Goal: Task Accomplishment & Management: Complete application form

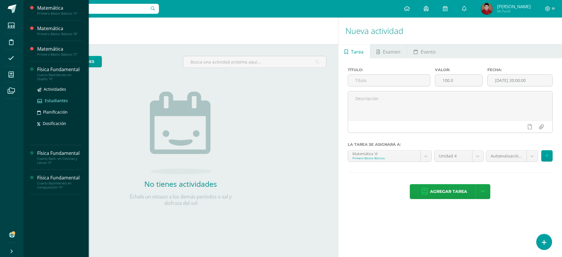
click at [55, 101] on span "Estudiantes" at bounding box center [56, 101] width 23 height 6
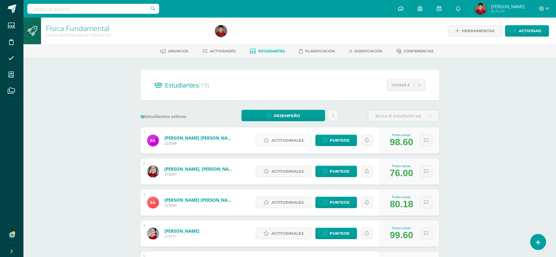
click at [274, 139] on span "Actitudinales" at bounding box center [287, 140] width 32 height 11
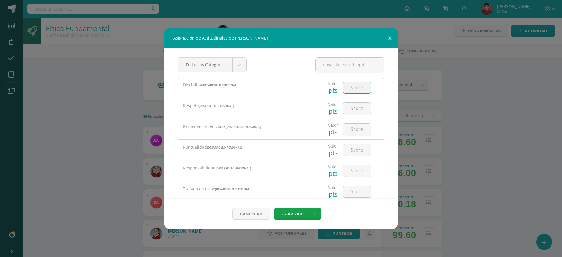
click at [356, 86] on input "number" at bounding box center [357, 87] width 28 height 11
type input "4"
type input "3"
type input "4"
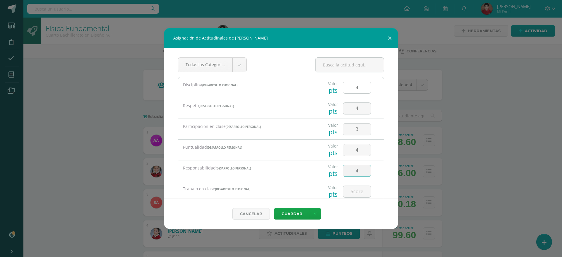
type input "4"
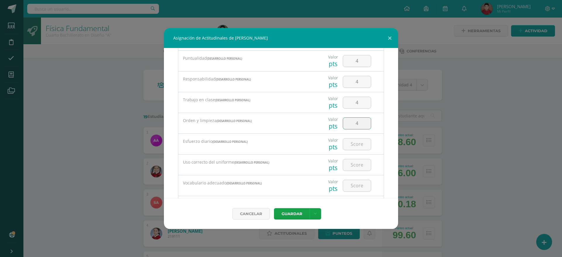
type input "4"
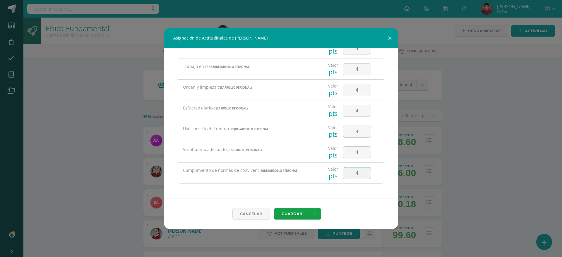
type input "4"
click at [372, 204] on div "Cancelar Guardar Guardar y poblar en todos mis cursos" at bounding box center [281, 214] width 234 height 30
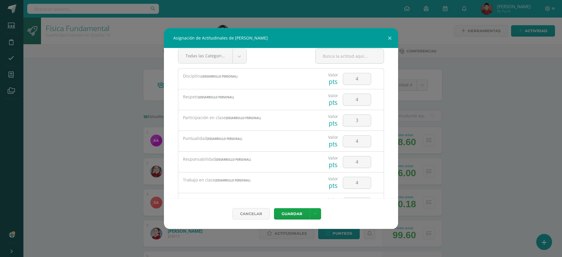
scroll to position [0, 0]
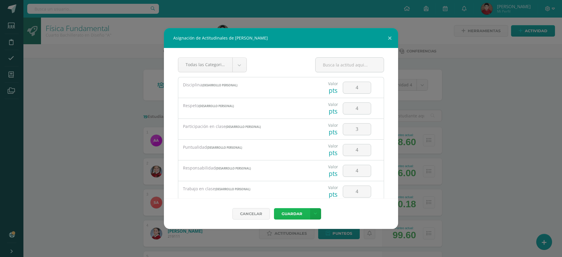
click at [286, 212] on button "Guardar" at bounding box center [292, 213] width 36 height 11
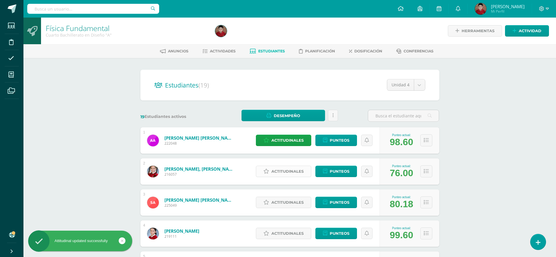
click at [267, 169] on icon at bounding box center [266, 171] width 6 height 5
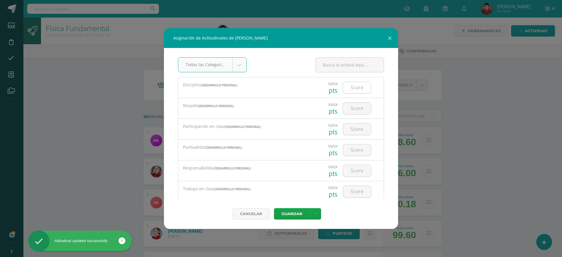
click at [359, 86] on input "number" at bounding box center [357, 87] width 28 height 11
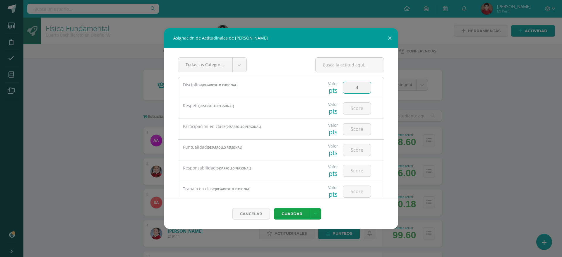
type input "4"
type input "3"
type input "1"
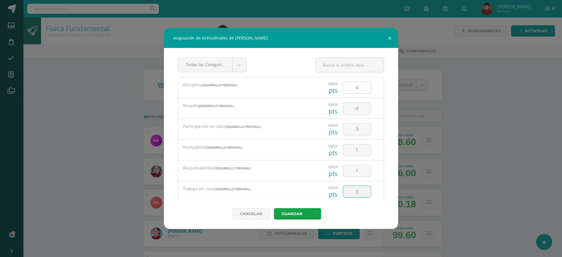
type input "3"
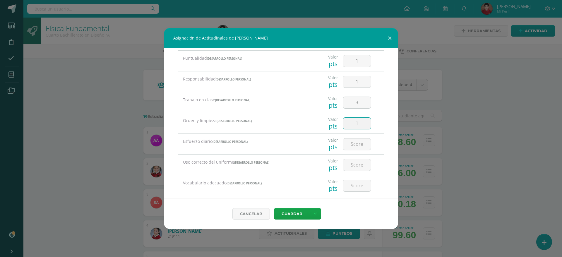
type input "1"
type input "2"
type input "4"
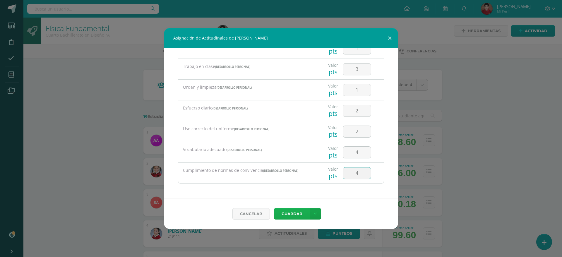
type input "4"
click at [281, 212] on button "Guardar" at bounding box center [292, 213] width 36 height 11
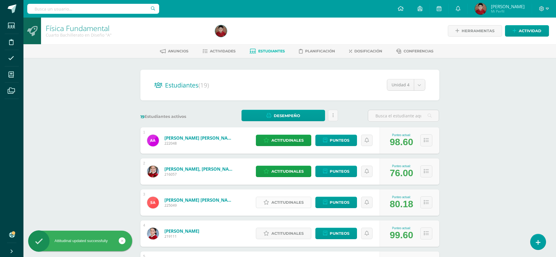
click at [264, 205] on link "Actitudinales" at bounding box center [283, 202] width 55 height 11
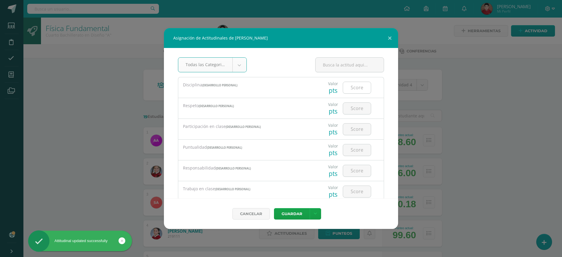
click at [353, 83] on input "number" at bounding box center [357, 87] width 28 height 11
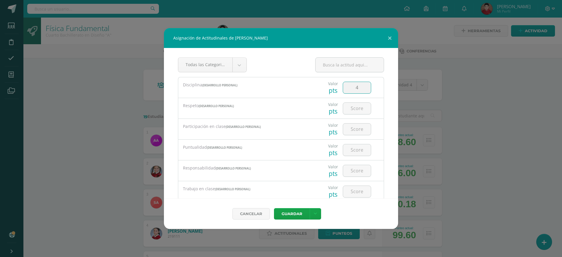
type input "4"
type input "3"
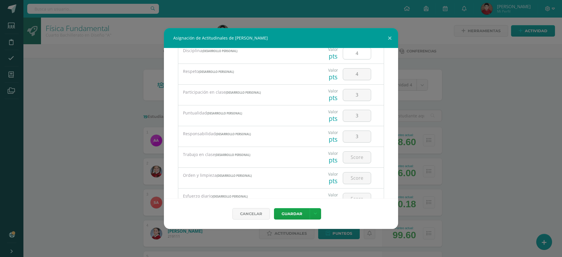
scroll to position [40, 0]
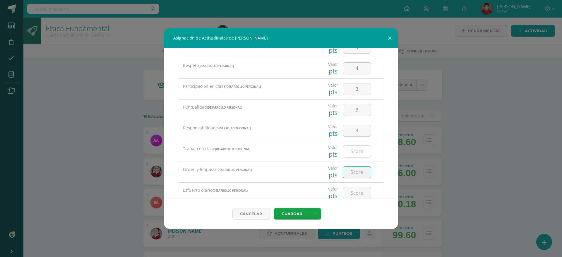
click at [352, 147] on input "number" at bounding box center [357, 151] width 28 height 11
type input "3"
type input "4"
type input "3"
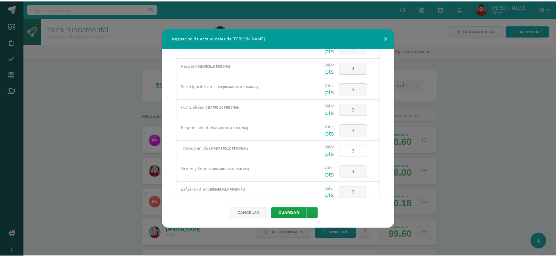
scroll to position [122, 0]
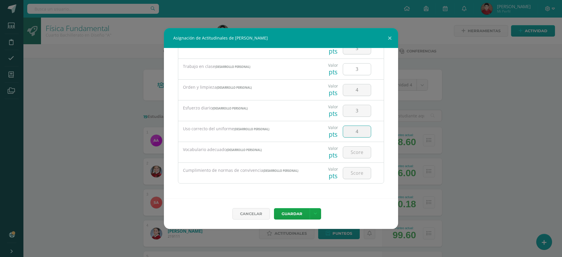
type input "4"
click at [287, 214] on button "Guardar" at bounding box center [292, 213] width 36 height 11
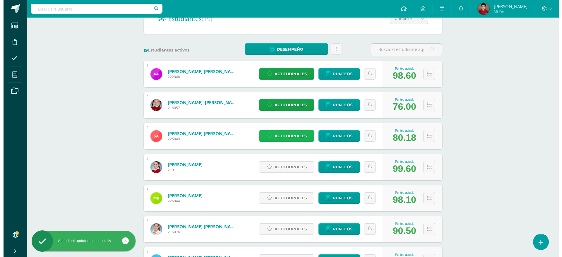
scroll to position [82, 0]
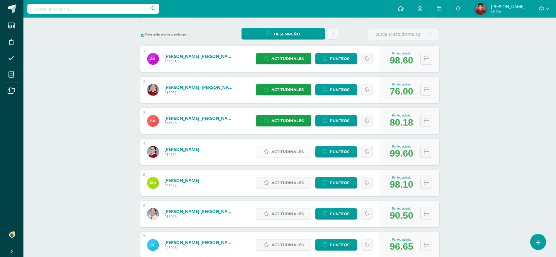
click at [264, 150] on icon at bounding box center [266, 151] width 6 height 5
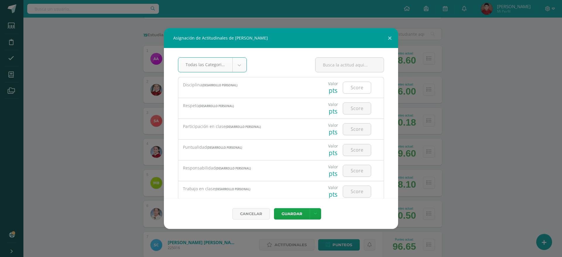
click at [357, 85] on input "number" at bounding box center [357, 87] width 28 height 11
type input "4"
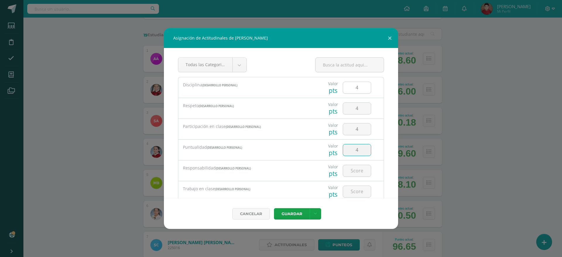
type input "4"
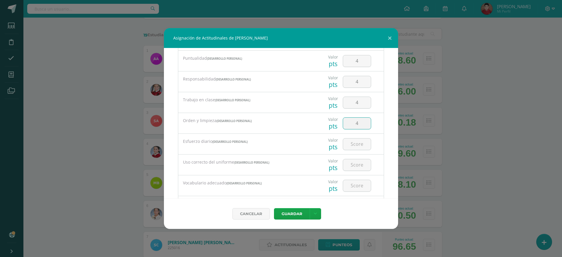
type input "4"
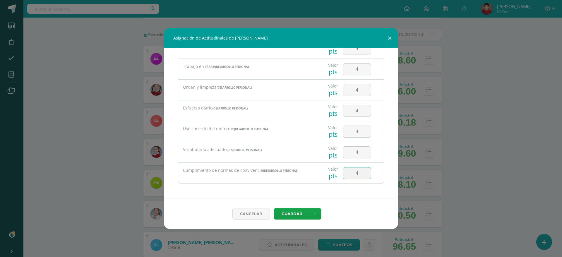
type input "4"
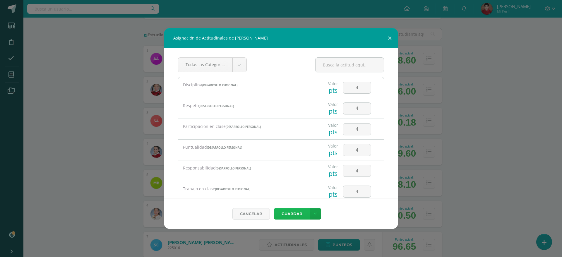
click at [291, 214] on button "Guardar" at bounding box center [292, 213] width 36 height 11
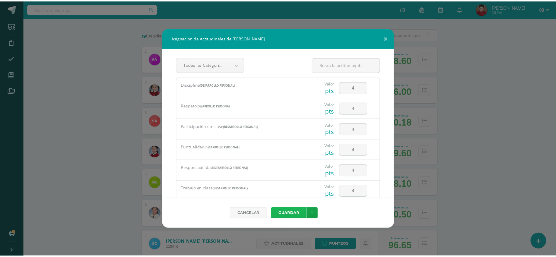
scroll to position [122, 0]
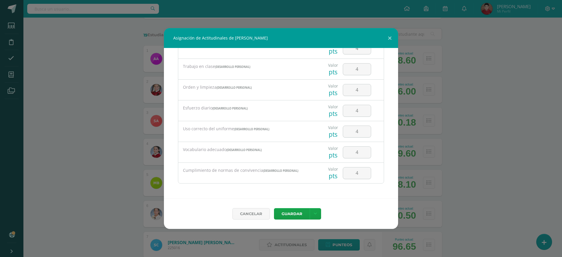
click at [358, 179] on div "4" at bounding box center [357, 173] width 28 height 12
click at [356, 174] on input "4" at bounding box center [357, 173] width 28 height 11
click at [274, 208] on button "Guardar" at bounding box center [292, 213] width 36 height 11
click at [286, 214] on button "Guardar" at bounding box center [292, 213] width 36 height 11
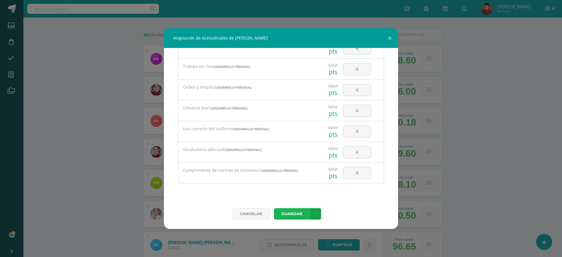
click at [286, 214] on button "Guardar" at bounding box center [292, 213] width 36 height 11
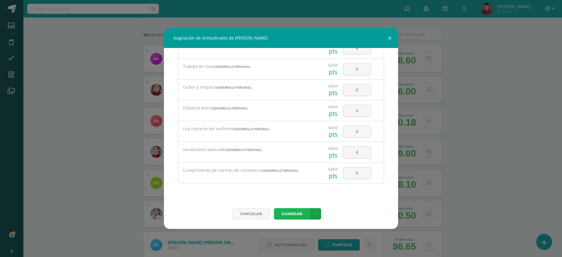
click at [286, 214] on button "Guardar" at bounding box center [292, 213] width 36 height 11
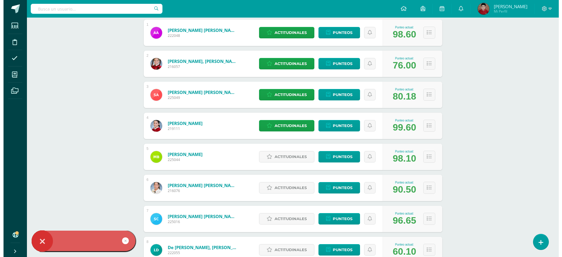
scroll to position [121, 0]
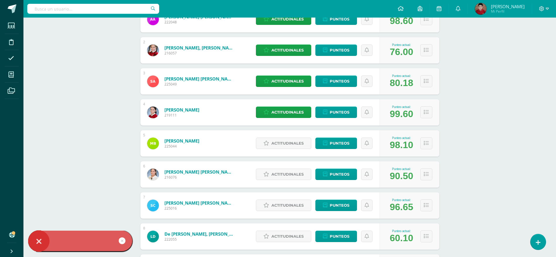
click at [123, 240] on link at bounding box center [122, 241] width 7 height 7
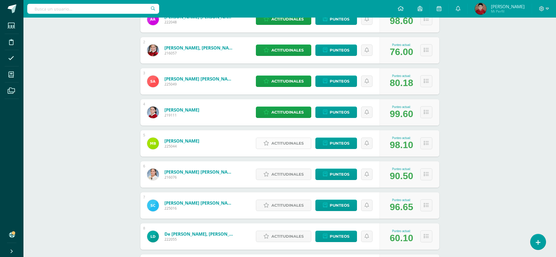
click at [268, 142] on icon at bounding box center [266, 143] width 6 height 5
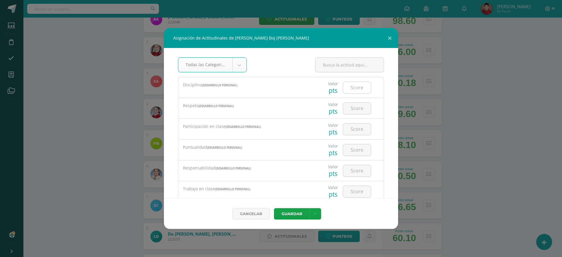
click at [352, 88] on input "number" at bounding box center [357, 87] width 28 height 11
type input "4"
type input "3"
type input "4"
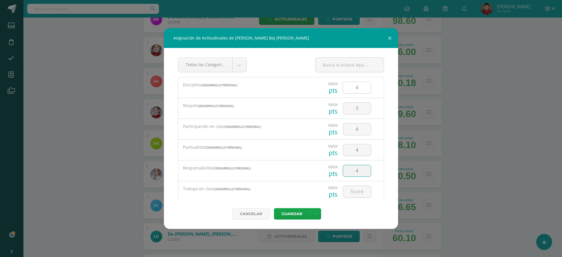
type input "4"
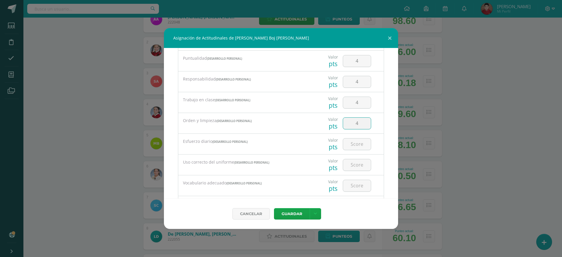
type input "4"
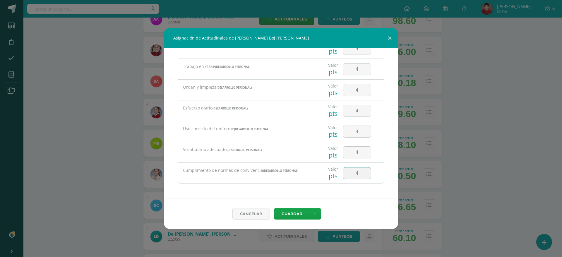
type input "4"
click at [381, 168] on div "Todas las Categorias Todas las Categorias Desarrollo Personal Sin Categoría Dis…" at bounding box center [281, 123] width 234 height 151
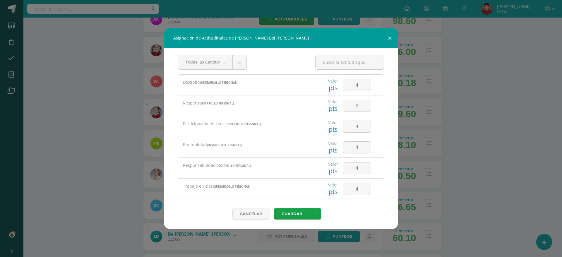
scroll to position [0, 0]
click at [289, 213] on button "Guardar" at bounding box center [292, 213] width 36 height 11
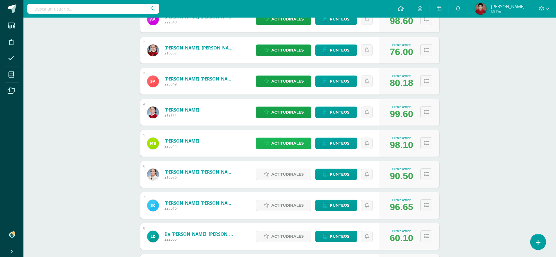
click at [279, 143] on span "Actitudinales" at bounding box center [287, 143] width 32 height 11
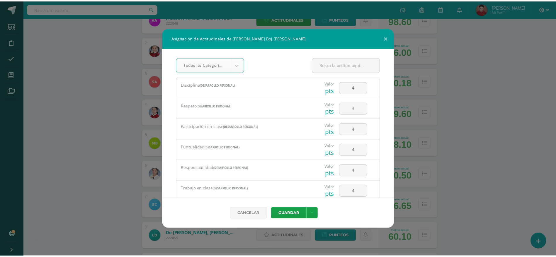
scroll to position [122, 0]
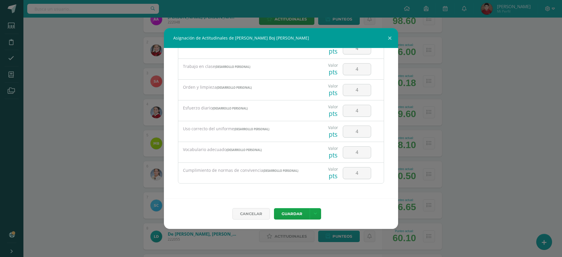
click at [243, 220] on div "Cancelar Guardar Guardar y poblar en todos mis cursos" at bounding box center [281, 214] width 234 height 30
click at [247, 214] on link "Cancelar" at bounding box center [251, 213] width 37 height 11
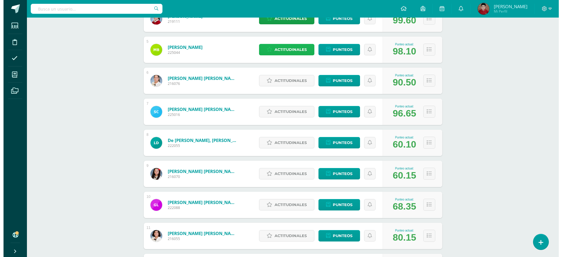
scroll to position [215, 0]
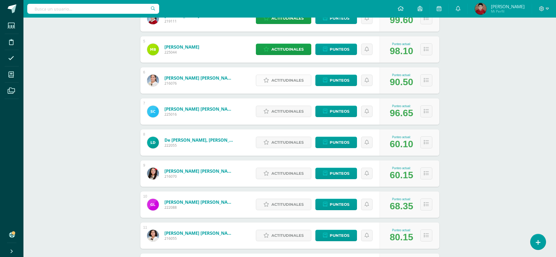
click at [282, 85] on span "Actitudinales" at bounding box center [287, 80] width 32 height 11
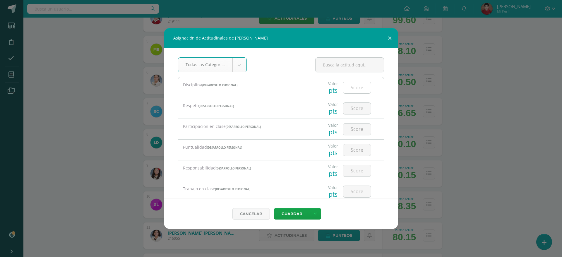
click at [349, 91] on input "number" at bounding box center [357, 87] width 28 height 11
type input "4"
type input "3"
type input "4"
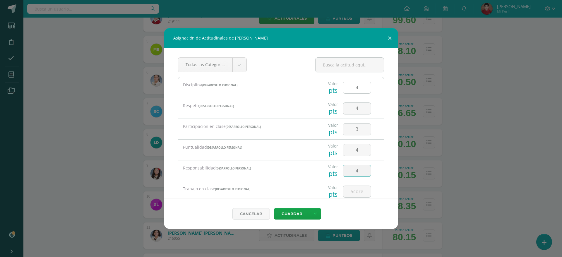
type input "4"
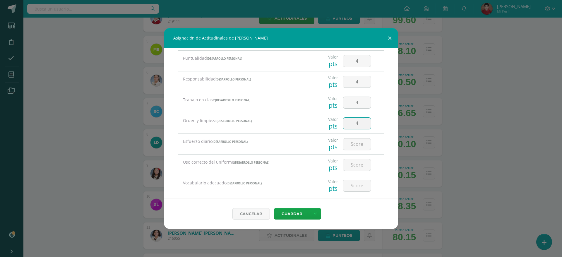
type input "4"
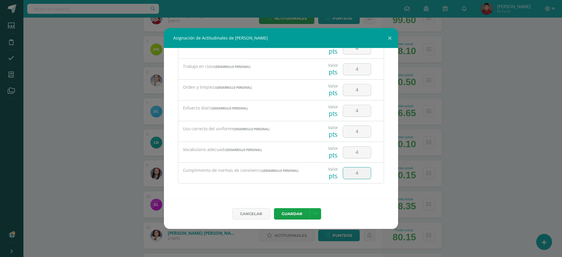
type input "4"
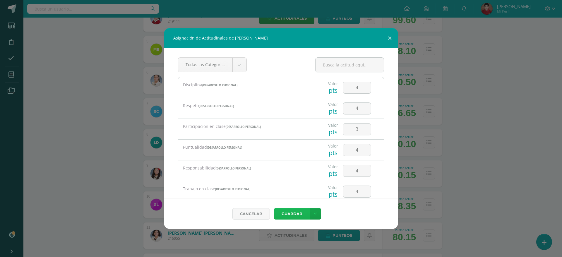
click at [284, 211] on button "Guardar" at bounding box center [292, 213] width 36 height 11
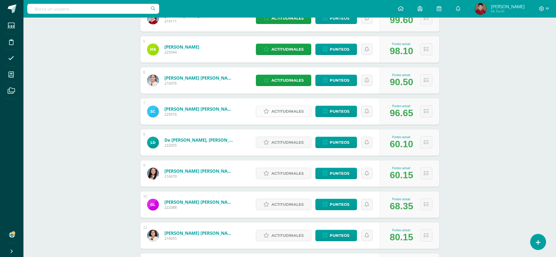
click at [267, 112] on icon at bounding box center [266, 111] width 6 height 5
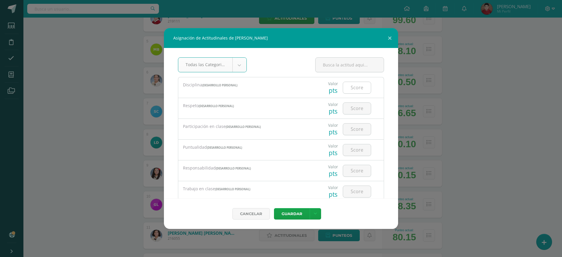
type input "4"
click at [346, 89] on body "Asignación de Actitudinales de SofÍa Alessandra Cáceres Calderón Todas las Cate…" at bounding box center [281, 161] width 562 height 752
click at [346, 89] on input "number" at bounding box center [357, 87] width 28 height 11
type input "4"
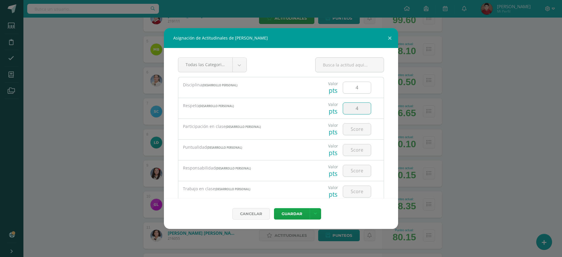
type input "4"
type input "3"
click at [354, 112] on input "4" at bounding box center [357, 108] width 28 height 11
type input "3"
type input "4"
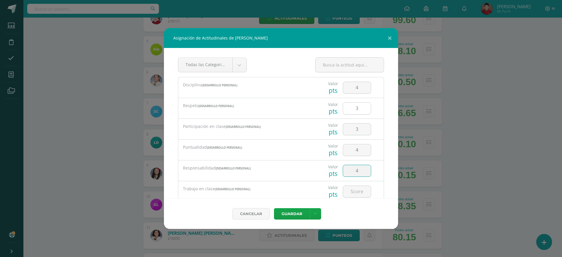
type input "4"
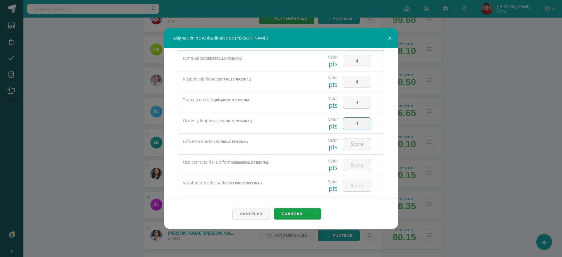
type input "4"
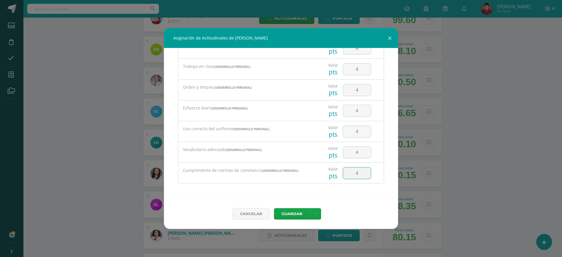
type input "4"
click at [382, 141] on div "Todas las Categorias Todas las Categorias Desarrollo Personal Sin Categoría Dis…" at bounding box center [281, 123] width 234 height 151
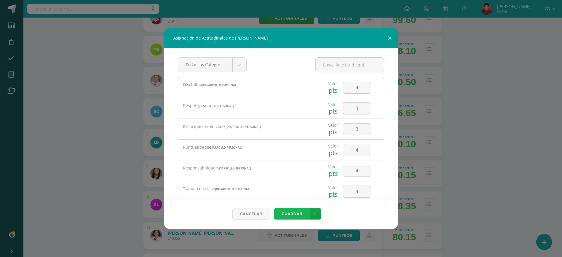
click at [281, 211] on button "Guardar" at bounding box center [292, 213] width 36 height 11
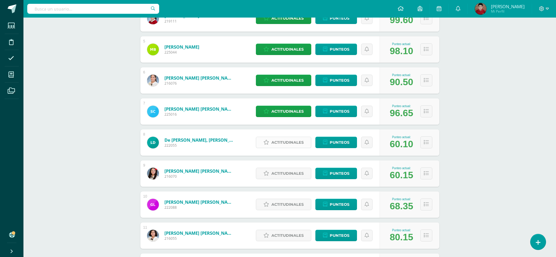
click at [269, 143] on icon at bounding box center [266, 142] width 6 height 5
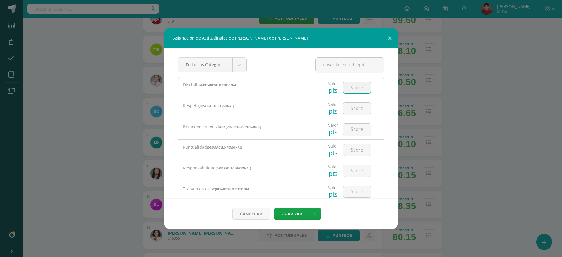
click at [348, 90] on input "number" at bounding box center [357, 87] width 28 height 11
type input "4"
type input "2"
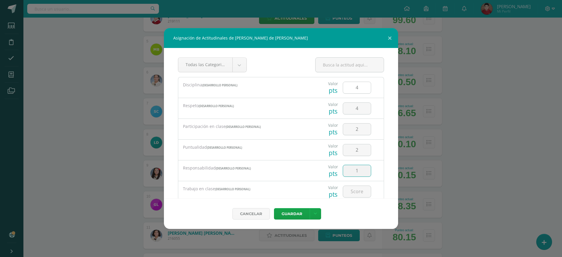
type input "1"
type input "2"
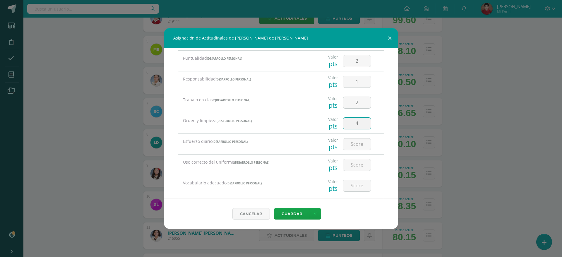
type input "4"
type input "2"
type input "4"
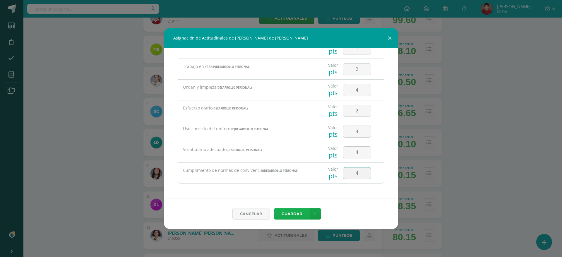
type input "4"
click at [296, 214] on button "Guardar" at bounding box center [292, 213] width 36 height 11
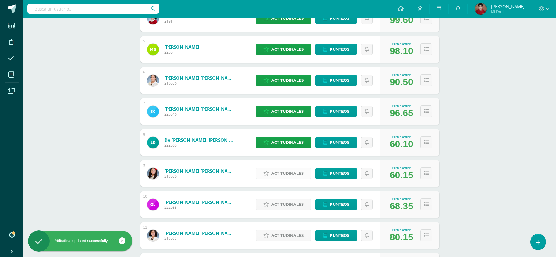
click at [272, 175] on span "Actitudinales" at bounding box center [287, 173] width 32 height 11
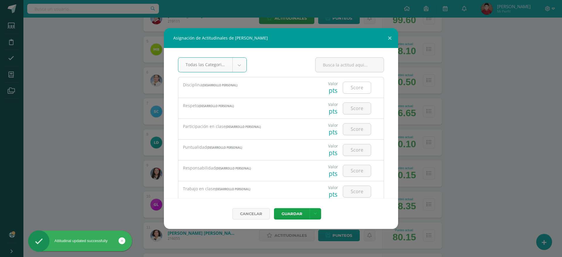
click at [358, 87] on input "number" at bounding box center [357, 87] width 28 height 11
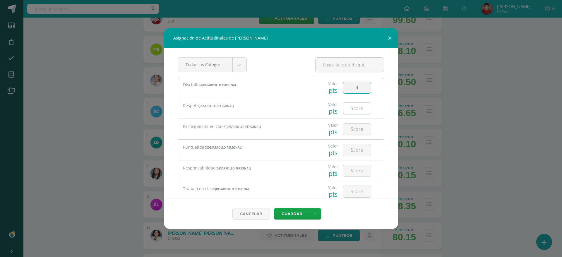
type input "4"
click at [351, 112] on input "number" at bounding box center [357, 108] width 28 height 11
type input "4"
type input "1"
type input "3"
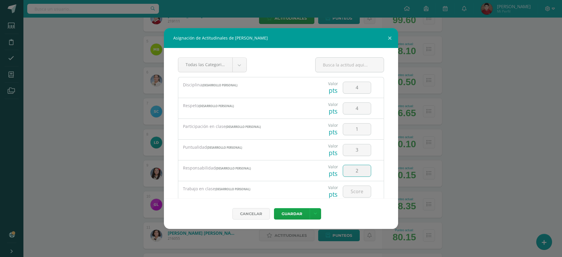
type input "2"
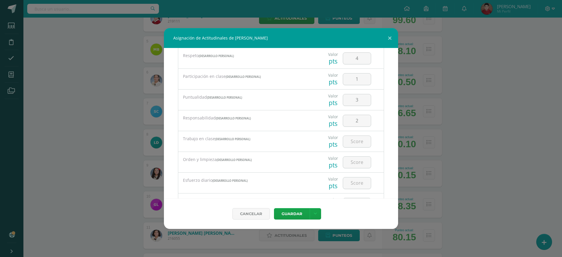
scroll to position [51, 0]
click at [349, 137] on input "number" at bounding box center [357, 140] width 28 height 11
type input "2"
click at [349, 137] on input "2" at bounding box center [357, 140] width 28 height 11
type input "3"
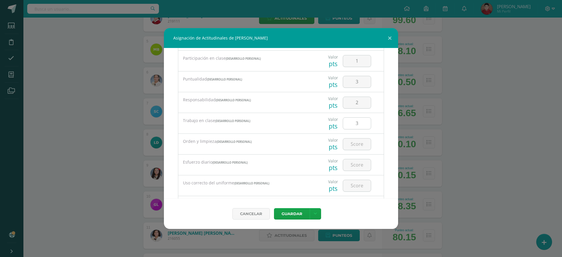
scroll to position [69, 0]
click at [349, 137] on div at bounding box center [357, 144] width 33 height 21
click at [353, 144] on input "number" at bounding box center [357, 143] width 28 height 11
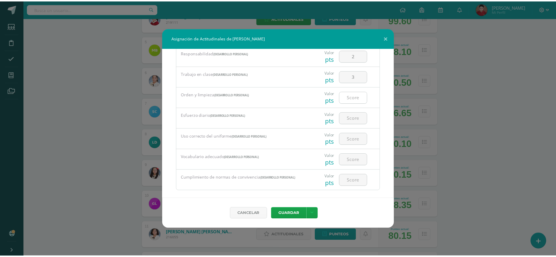
scroll to position [122, 0]
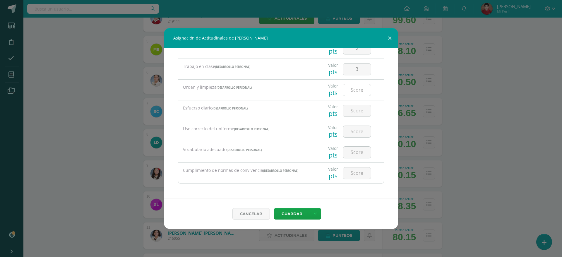
click at [356, 92] on input "number" at bounding box center [357, 89] width 28 height 11
type input "4"
type input "3"
type input "4"
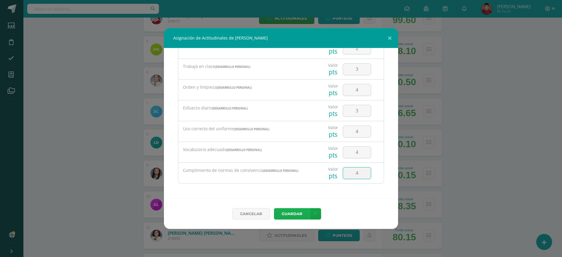
type input "4"
click at [284, 210] on button "Guardar" at bounding box center [292, 213] width 36 height 11
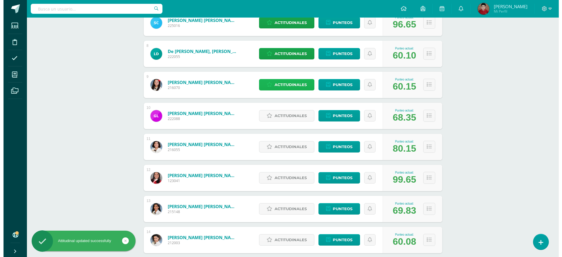
scroll to position [305, 0]
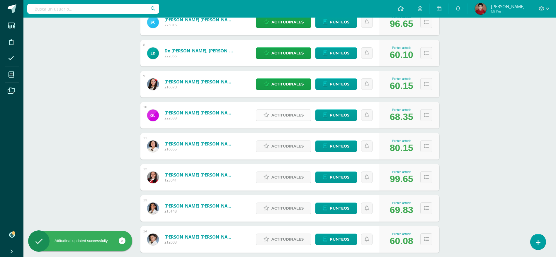
click at [274, 110] on span "Actitudinales" at bounding box center [287, 115] width 32 height 11
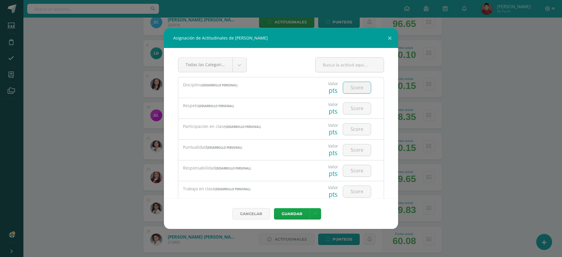
click at [352, 86] on input "number" at bounding box center [357, 87] width 28 height 11
type input "4"
type input "3"
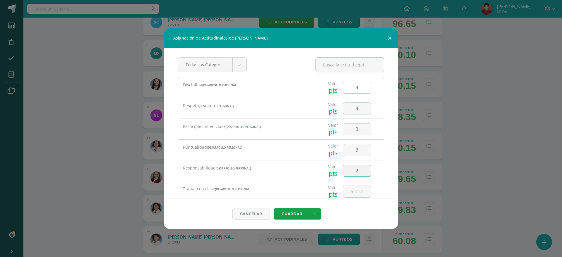
type input "2"
type input "3"
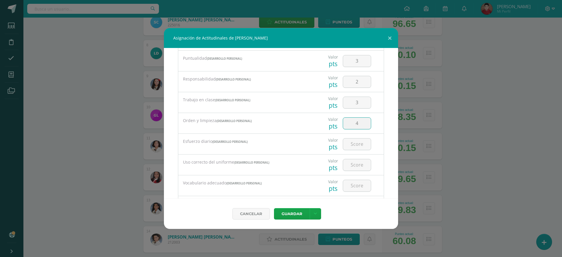
type input "4"
type input "2"
type input "4"
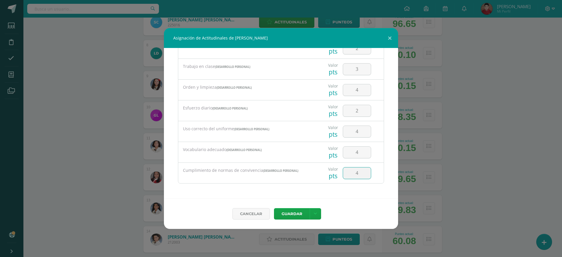
type input "4"
click at [288, 158] on div "Vocabulario adecuado (Desarrollo Personal)" at bounding box center [246, 152] width 137 height 21
click at [286, 215] on button "Guardar" at bounding box center [292, 213] width 36 height 11
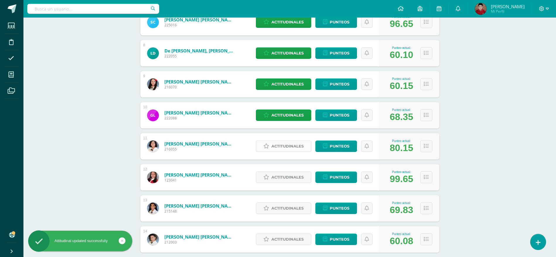
click at [266, 142] on link "Actitudinales" at bounding box center [283, 146] width 55 height 11
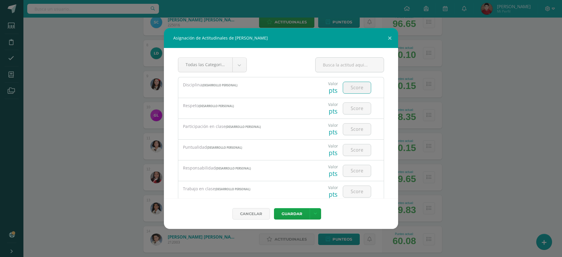
click at [346, 86] on input "number" at bounding box center [357, 87] width 28 height 11
type input "4"
type input "3"
type input "4"
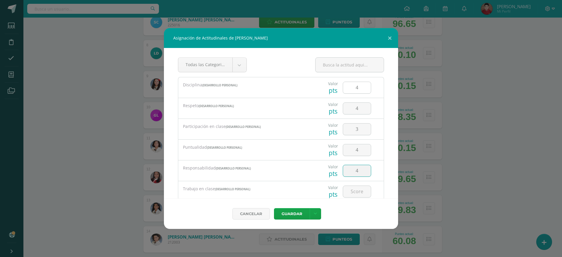
type input "4"
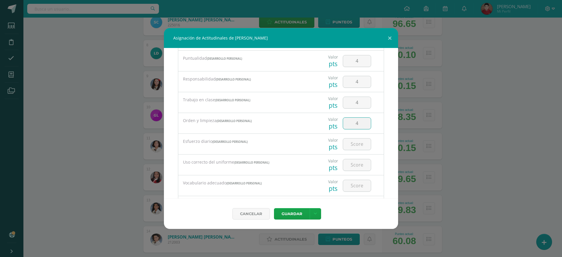
type input "4"
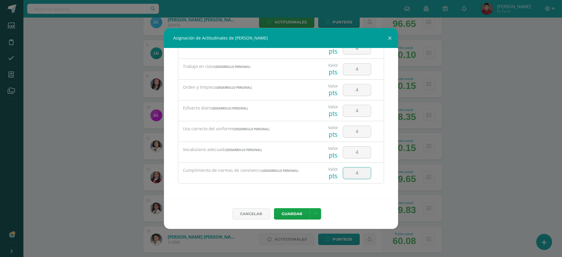
type input "4"
click at [313, 194] on div "Todas las Categorias Todas las Categorias Desarrollo Personal Sin Categoría Dis…" at bounding box center [281, 123] width 234 height 151
click at [289, 221] on div "Cancelar Guardar Guardar y poblar en todos mis cursos" at bounding box center [281, 214] width 234 height 30
click at [287, 215] on button "Guardar" at bounding box center [292, 213] width 36 height 11
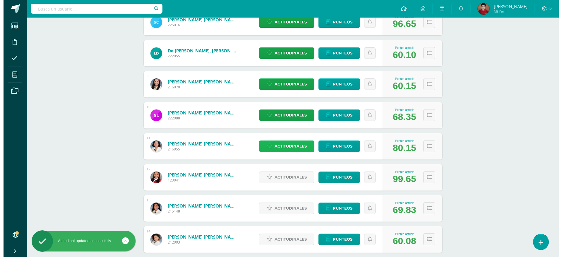
scroll to position [350, 0]
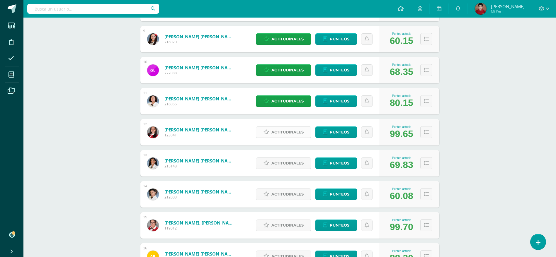
click at [268, 132] on icon at bounding box center [266, 132] width 6 height 5
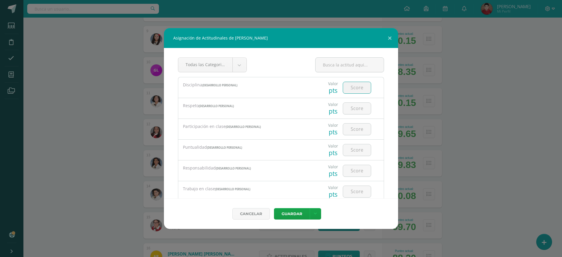
click at [355, 90] on input "number" at bounding box center [357, 87] width 28 height 11
type input "4"
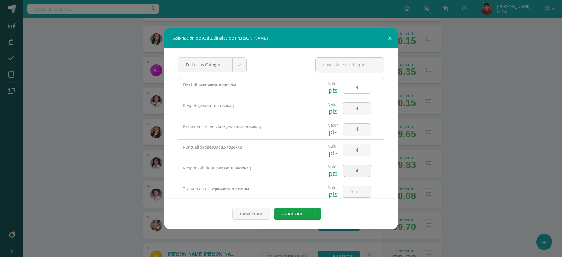
type input "4"
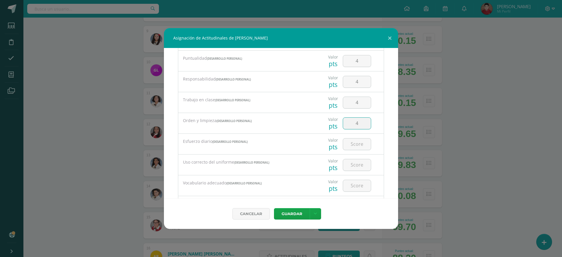
type input "4"
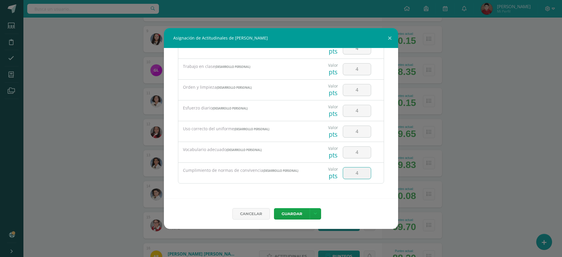
type input "4"
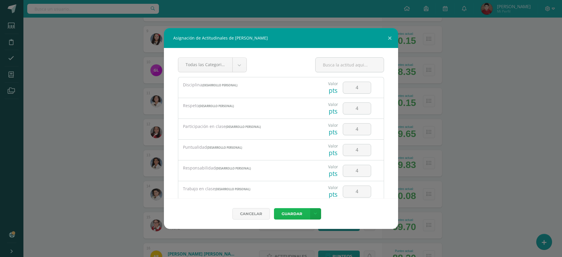
click at [285, 211] on button "Guardar" at bounding box center [292, 213] width 36 height 11
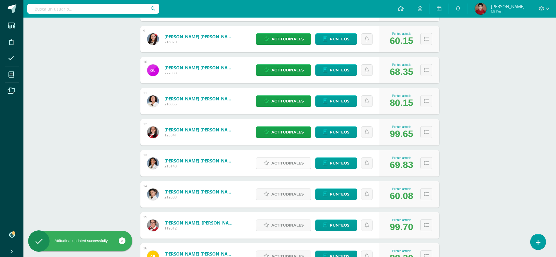
click at [266, 166] on link "Actitudinales" at bounding box center [283, 163] width 55 height 11
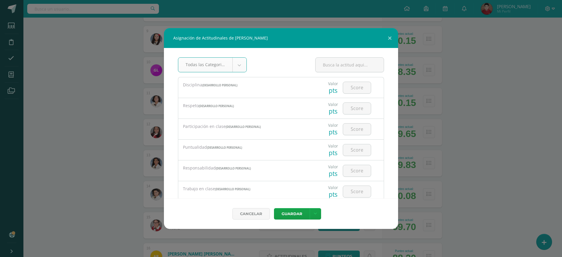
click at [349, 100] on div at bounding box center [357, 108] width 33 height 21
click at [344, 87] on input "number" at bounding box center [357, 87] width 28 height 11
type input "4"
type input "3"
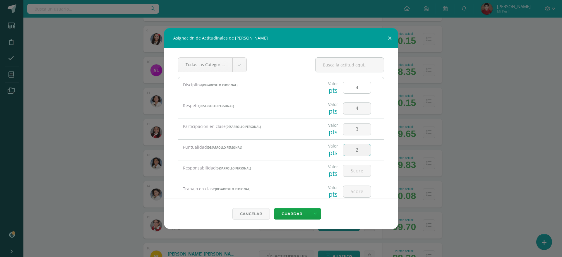
type input "2"
type input "3"
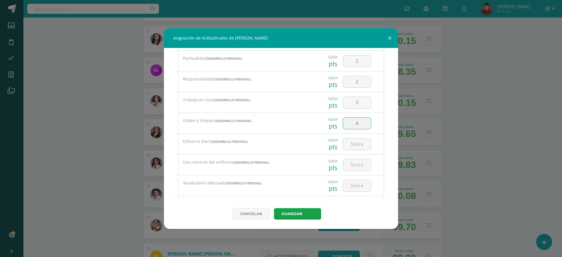
type input "4"
type input "3"
type input "4"
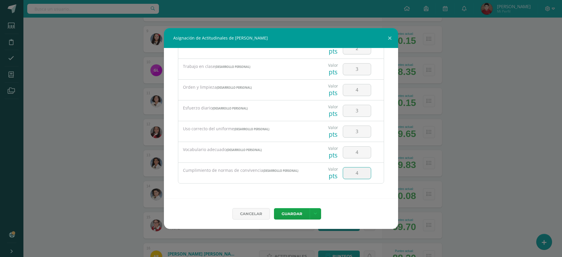
type input "4"
click at [289, 215] on button "Guardar" at bounding box center [292, 213] width 36 height 11
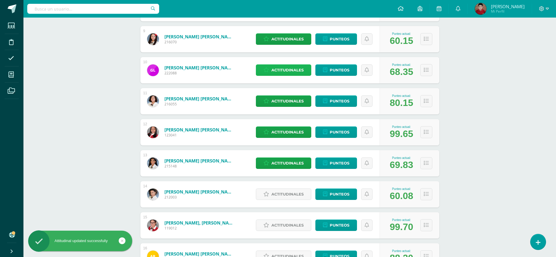
click at [275, 67] on span "Actitudinales" at bounding box center [287, 70] width 32 height 11
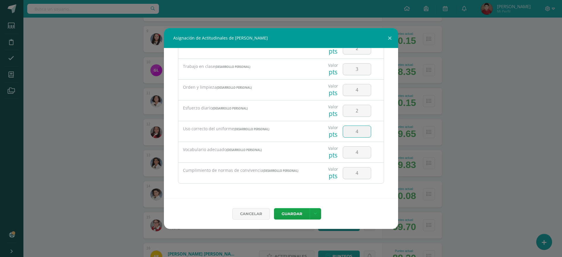
drag, startPoint x: 355, startPoint y: 134, endPoint x: 326, endPoint y: 133, distance: 28.4
click at [326, 133] on div "Valor pts 4" at bounding box center [350, 131] width 64 height 21
type input "3"
click at [293, 218] on button "Guardar" at bounding box center [292, 213] width 36 height 11
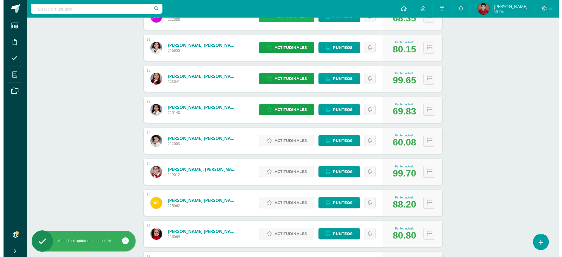
scroll to position [407, 0]
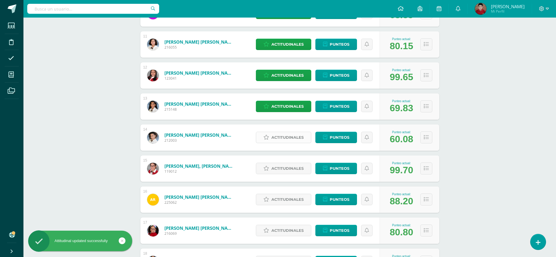
click at [266, 133] on link "Actitudinales" at bounding box center [283, 137] width 55 height 11
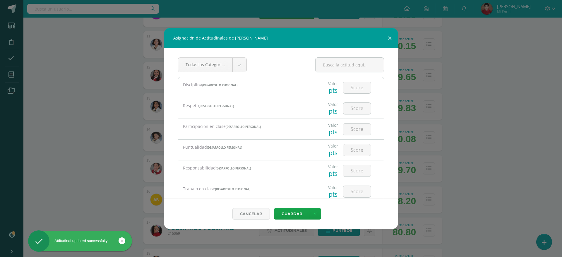
click at [341, 88] on div at bounding box center [357, 87] width 33 height 21
click at [343, 88] on input "number" at bounding box center [357, 87] width 28 height 11
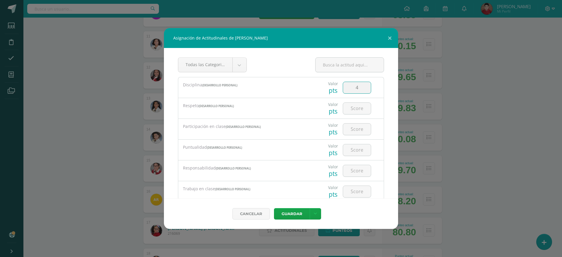
type input "4"
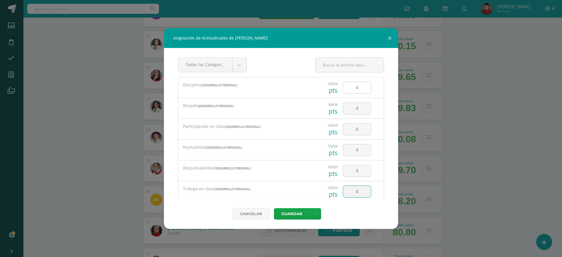
type input "4"
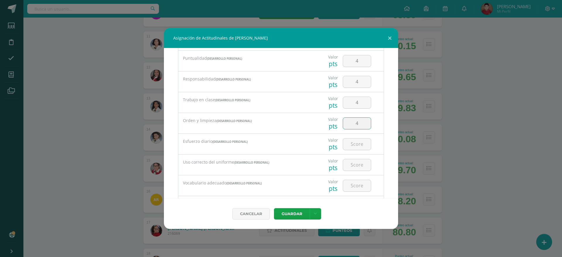
type input "4"
type input "3"
type input "4"
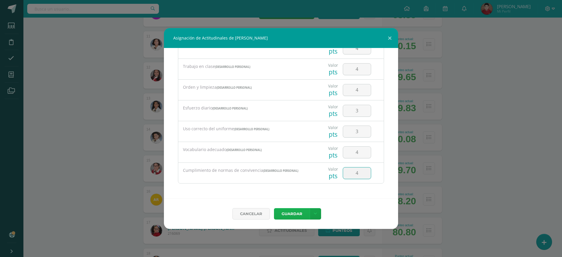
type input "4"
click at [277, 212] on button "Guardar" at bounding box center [292, 213] width 36 height 11
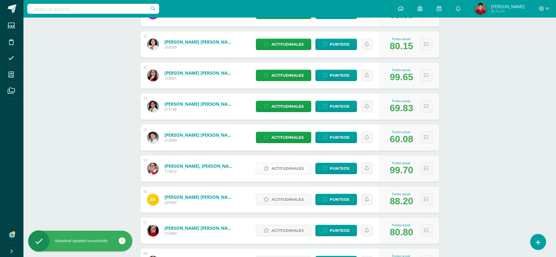
click at [273, 165] on span "Actitudinales" at bounding box center [287, 168] width 32 height 11
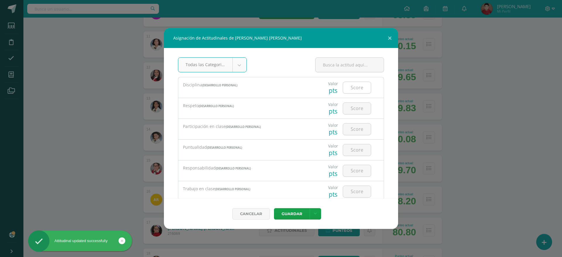
click at [350, 83] on input "number" at bounding box center [357, 87] width 28 height 11
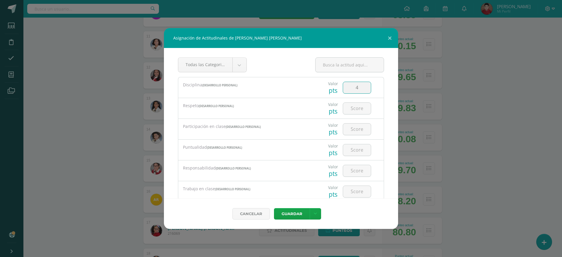
type input "4"
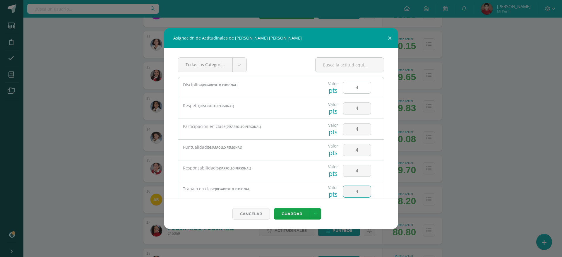
type input "4"
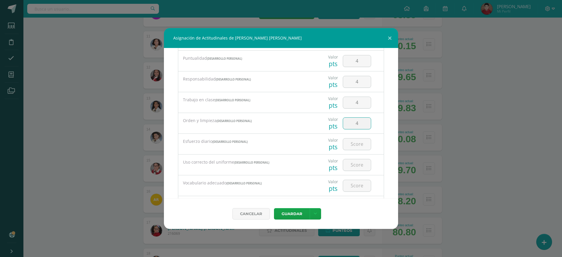
type input "4"
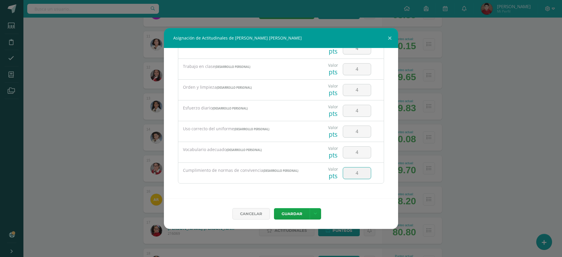
type input "4"
click at [384, 171] on div "Todas las Categorias Todas las Categorias Desarrollo Personal Sin Categoría Dis…" at bounding box center [281, 123] width 234 height 151
click at [285, 216] on button "Guardar" at bounding box center [292, 213] width 36 height 11
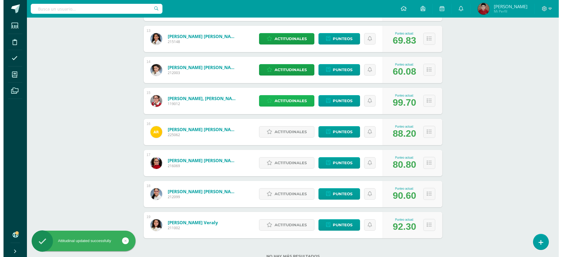
scroll to position [494, 0]
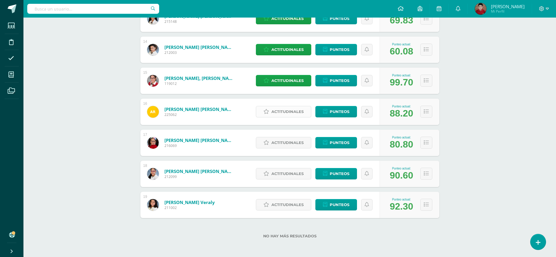
click at [284, 112] on span "Actitudinales" at bounding box center [287, 111] width 32 height 11
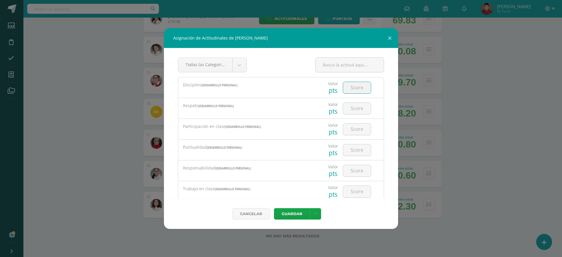
click at [356, 87] on input "number" at bounding box center [357, 87] width 28 height 11
type input "4"
type input "3"
type input "4"
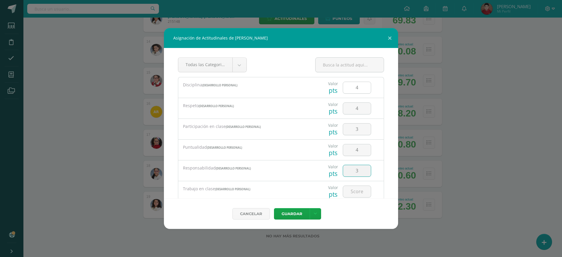
type input "3"
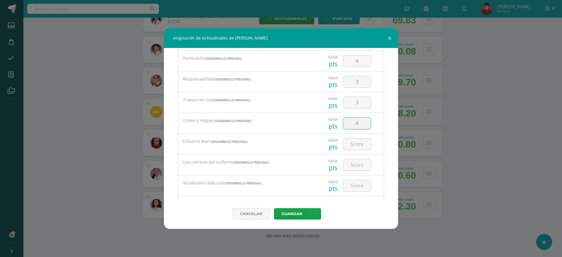
type input "4"
type input "3"
type input "4"
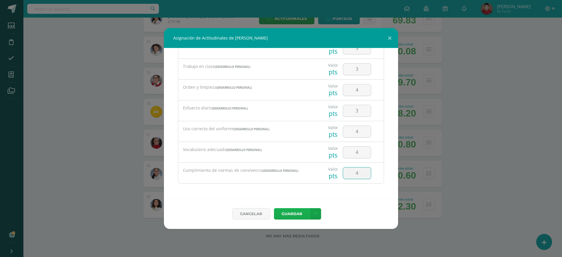
type input "4"
click at [282, 214] on button "Guardar" at bounding box center [292, 213] width 36 height 11
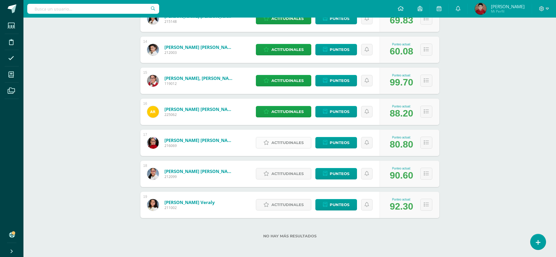
click at [291, 141] on span "Actitudinales" at bounding box center [287, 142] width 32 height 11
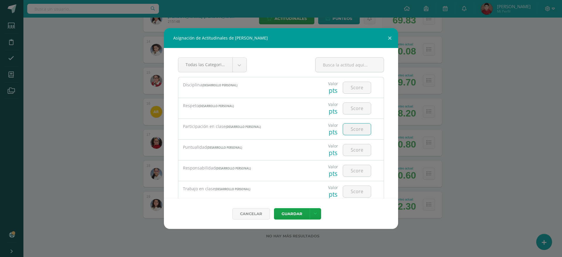
click at [354, 128] on input "number" at bounding box center [357, 129] width 28 height 11
click at [353, 93] on div at bounding box center [357, 88] width 28 height 12
click at [352, 92] on input "number" at bounding box center [357, 87] width 28 height 11
type input "4"
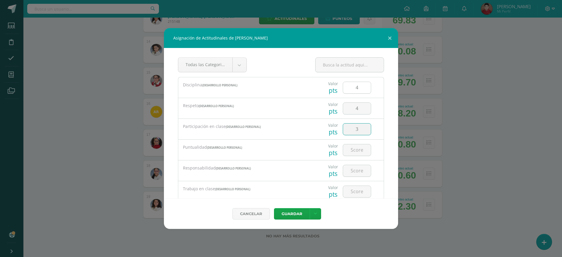
type input "3"
type input "4"
type input "3"
type input "4"
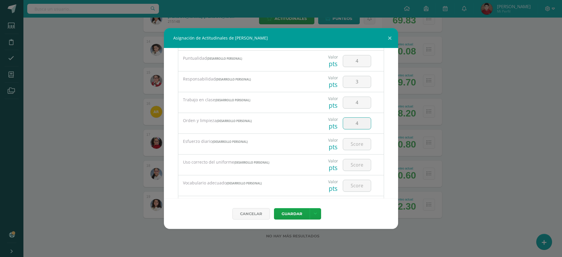
type input "4"
type input "3"
type input "4"
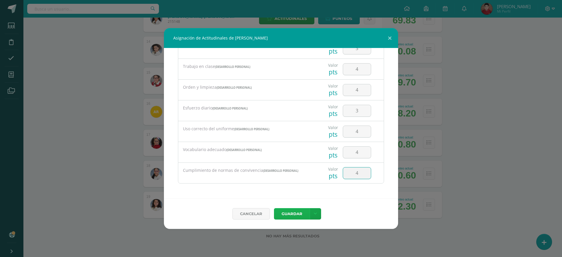
type input "4"
click at [276, 213] on button "Guardar" at bounding box center [292, 213] width 36 height 11
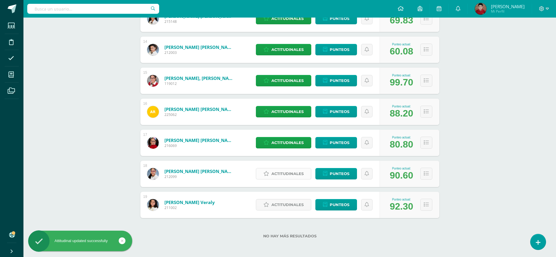
click at [267, 173] on icon at bounding box center [266, 173] width 6 height 5
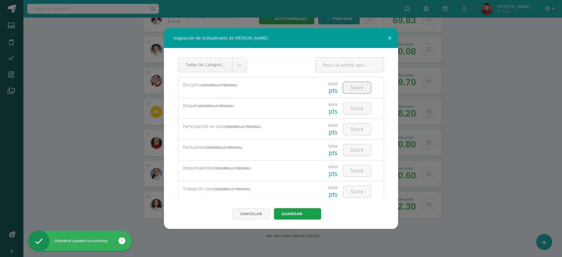
click at [362, 86] on input "number" at bounding box center [357, 87] width 28 height 11
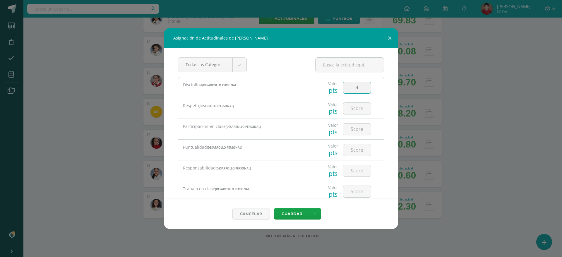
type input "4"
type input "2"
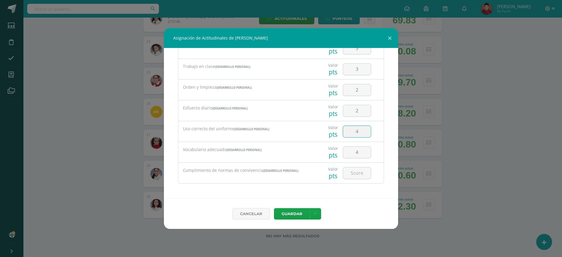
drag, startPoint x: 354, startPoint y: 130, endPoint x: 342, endPoint y: 131, distance: 12.4
click at [343, 131] on input "4" at bounding box center [357, 131] width 28 height 11
click at [287, 217] on button "Guardar" at bounding box center [292, 213] width 36 height 11
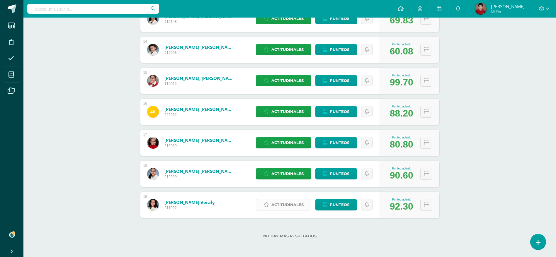
click at [270, 204] on link "Actitudinales" at bounding box center [283, 204] width 55 height 11
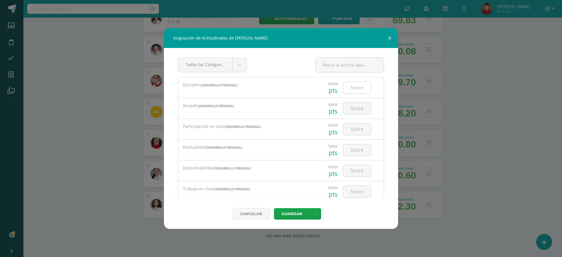
click at [358, 84] on input "number" at bounding box center [357, 87] width 28 height 11
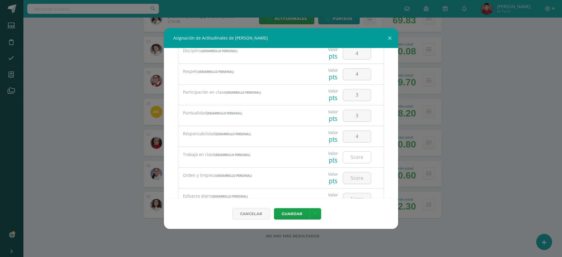
click at [353, 158] on input "number" at bounding box center [357, 157] width 28 height 11
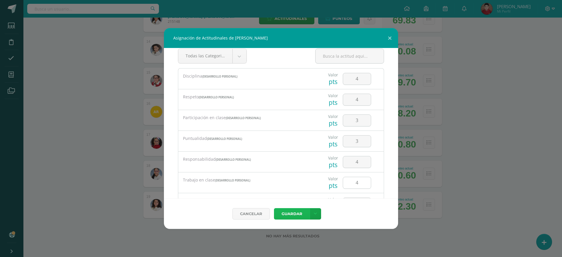
scroll to position [0, 0]
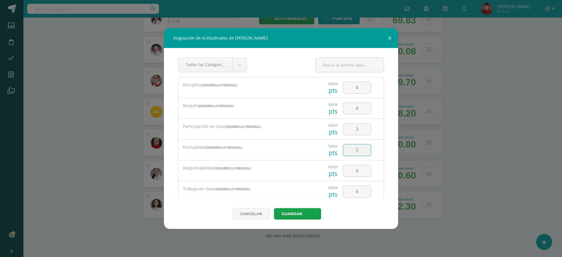
drag, startPoint x: 350, startPoint y: 151, endPoint x: 365, endPoint y: 152, distance: 15.0
click at [365, 152] on input "3" at bounding box center [357, 149] width 28 height 11
click at [376, 148] on div "Valor pts 4" at bounding box center [349, 150] width 69 height 21
click at [285, 213] on button "Guardar" at bounding box center [292, 213] width 36 height 11
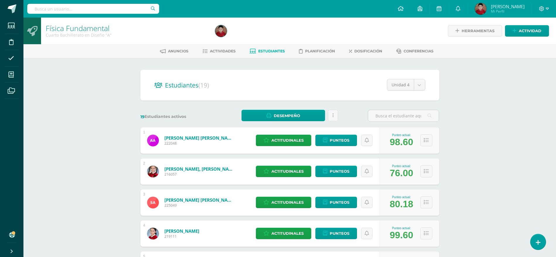
click at [550, 7] on div at bounding box center [544, 9] width 24 height 18
click at [546, 7] on icon at bounding box center [546, 8] width 3 height 5
click at [526, 42] on span "Cerrar sesión" at bounding box center [528, 40] width 26 height 6
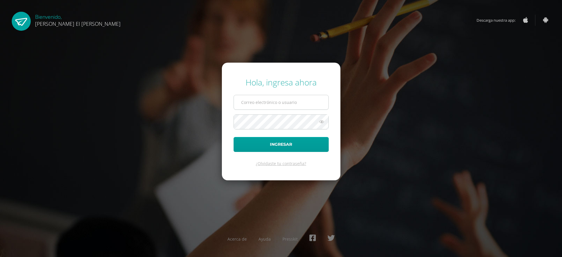
type input "[EMAIL_ADDRESS][DOMAIN_NAME]"
drag, startPoint x: 314, startPoint y: 105, endPoint x: 156, endPoint y: 107, distance: 158.8
click at [156, 107] on div "Hola, ingresa ahora gagarciac@sagradocorazon.edu.gt Ingresar ¿Olvidaste tu cont…" at bounding box center [281, 128] width 378 height 113
type input "[EMAIL_ADDRESS][DOMAIN_NAME]"
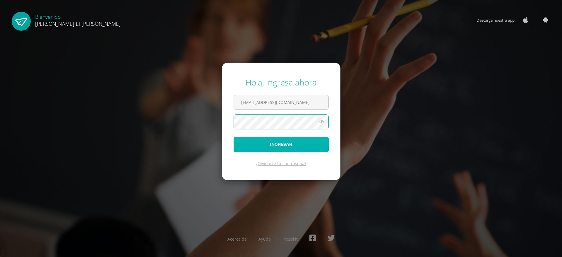
click at [242, 149] on button "Ingresar" at bounding box center [281, 144] width 95 height 15
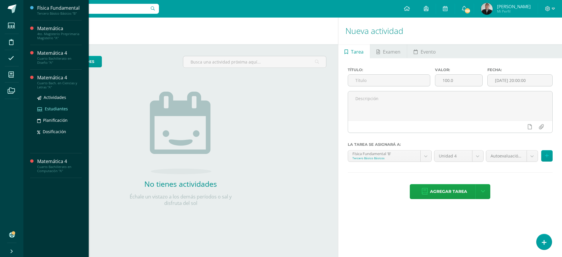
click at [53, 110] on span "Estudiantes" at bounding box center [56, 109] width 23 height 6
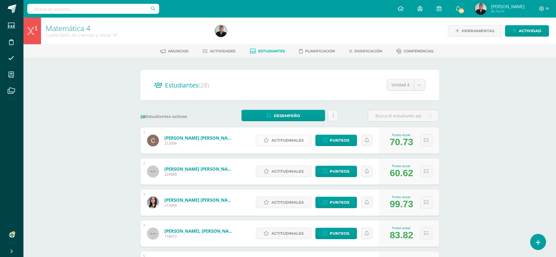
click at [283, 146] on span "Actitudinales" at bounding box center [287, 140] width 32 height 11
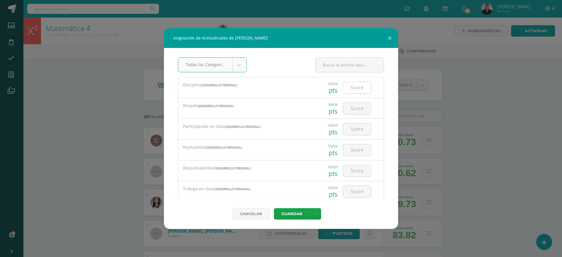
click at [360, 87] on input "number" at bounding box center [357, 87] width 28 height 11
type input "4"
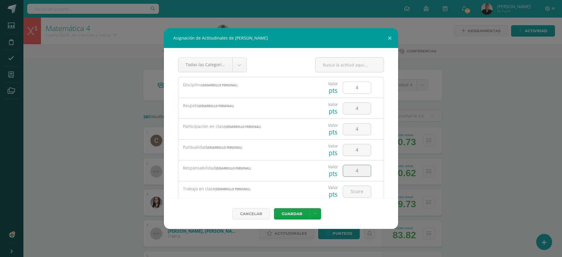
type input "4"
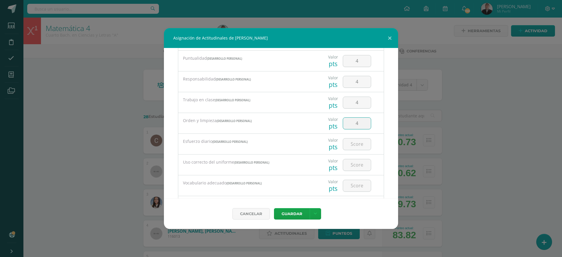
type input "4"
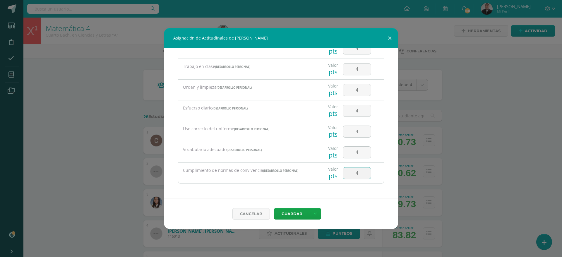
type input "4"
click at [274, 208] on button "Guardar" at bounding box center [292, 213] width 36 height 11
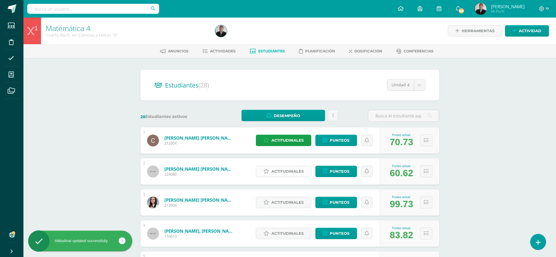
click at [280, 171] on span "Actitudinales" at bounding box center [287, 171] width 32 height 11
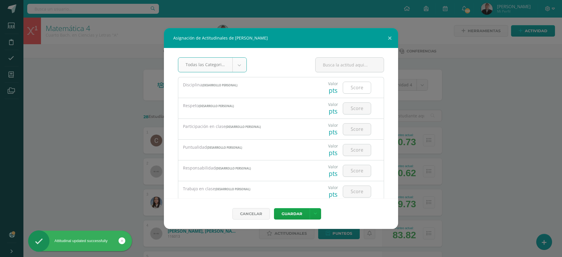
click at [357, 90] on input "number" at bounding box center [357, 87] width 28 height 11
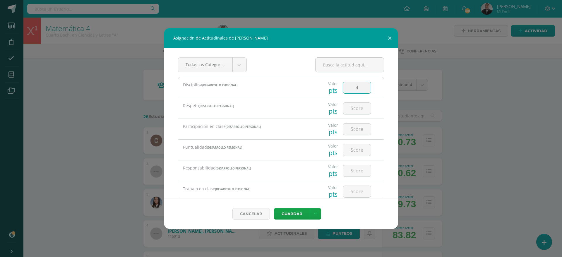
type input "4"
type input "3"
type input "2"
click at [354, 129] on input "2" at bounding box center [357, 129] width 28 height 11
type input "1"
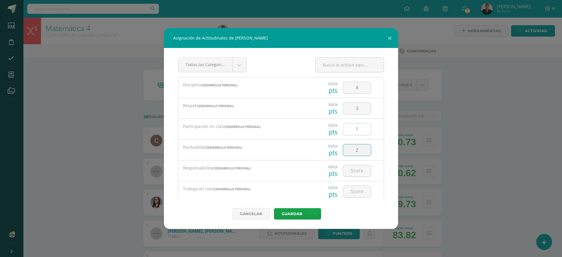
type input "2"
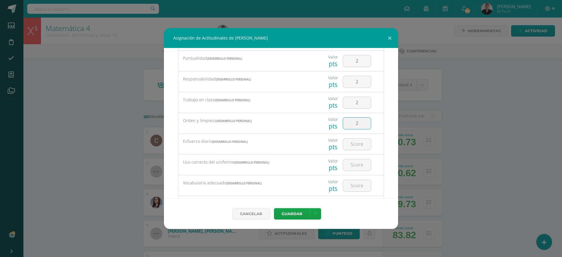
type input "2"
click at [354, 144] on input "2" at bounding box center [357, 144] width 28 height 11
type input "1"
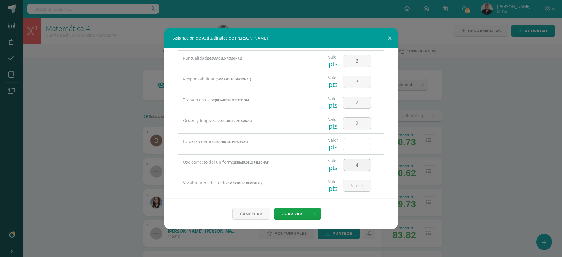
type input "4"
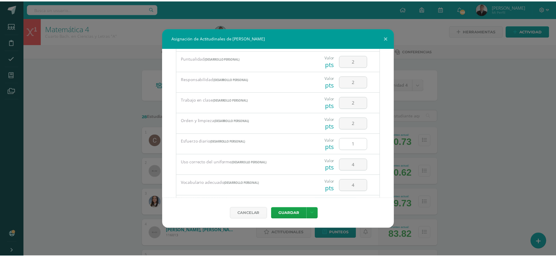
scroll to position [122, 0]
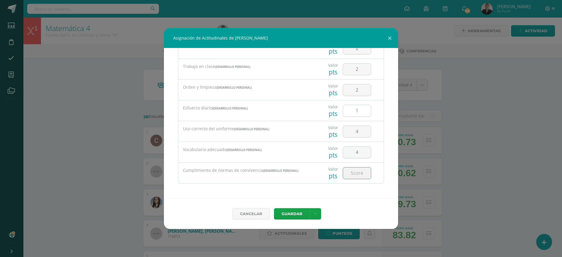
type input "4"
type input "3"
click at [274, 208] on button "Guardar" at bounding box center [292, 213] width 36 height 11
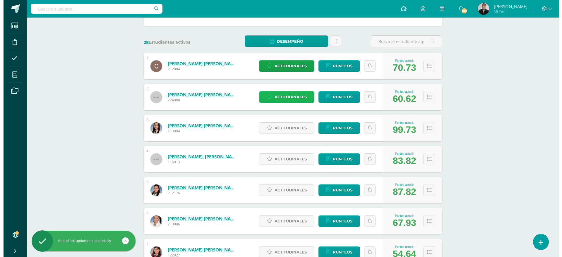
scroll to position [75, 0]
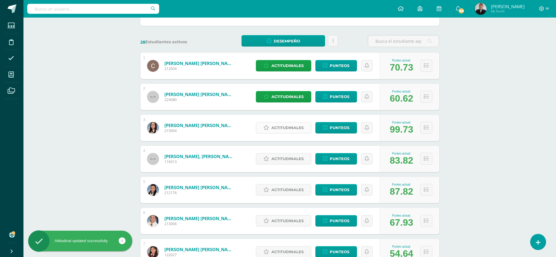
click at [277, 127] on span "Actitudinales" at bounding box center [287, 127] width 32 height 11
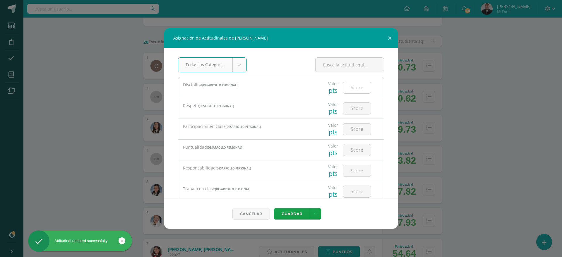
click at [352, 87] on input "number" at bounding box center [357, 87] width 28 height 11
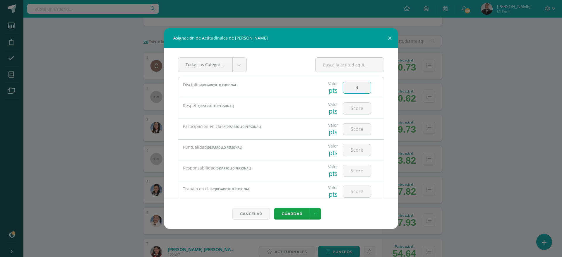
type input "4"
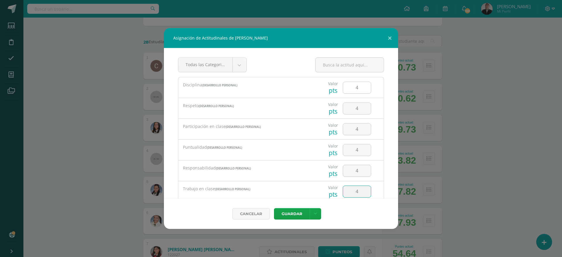
type input "4"
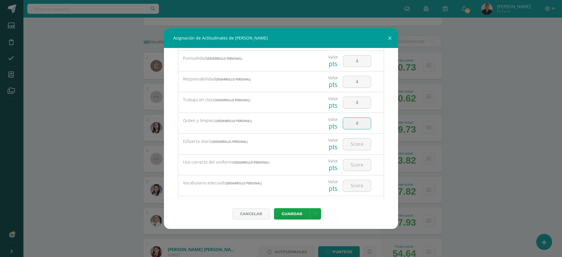
type input "4"
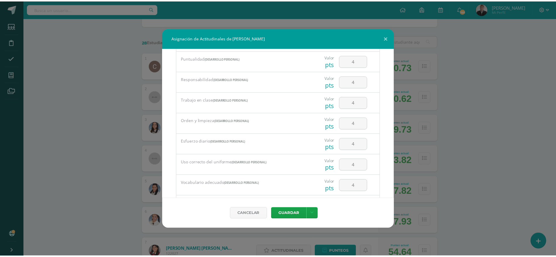
scroll to position [122, 0]
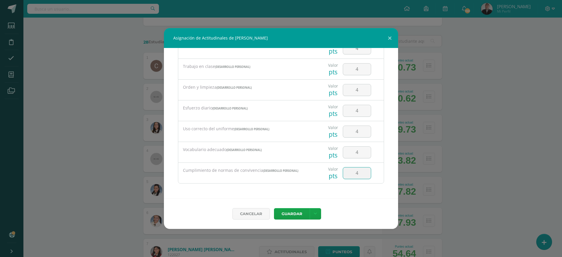
type input "4"
click at [274, 208] on button "Guardar" at bounding box center [292, 213] width 36 height 11
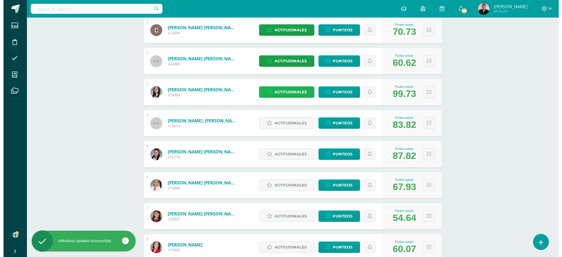
scroll to position [116, 0]
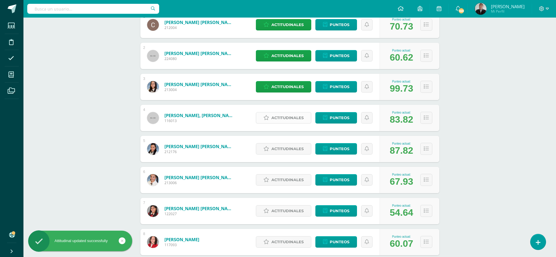
click at [285, 116] on span "Actitudinales" at bounding box center [287, 117] width 32 height 11
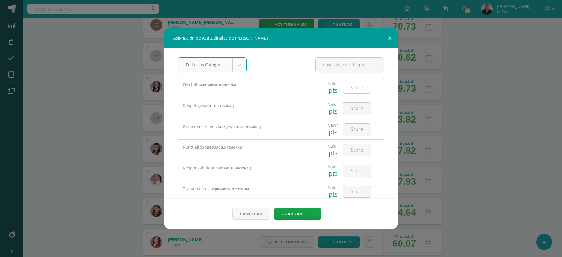
click at [348, 88] on input "number" at bounding box center [357, 87] width 28 height 11
type input "4"
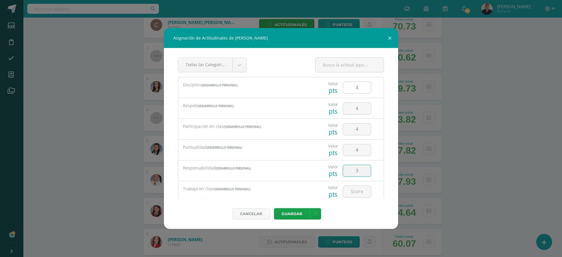
type input "3"
type input "4"
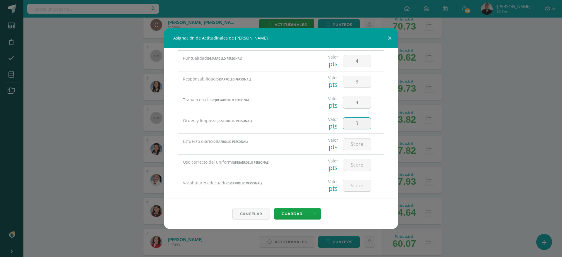
type input "3"
type input "4"
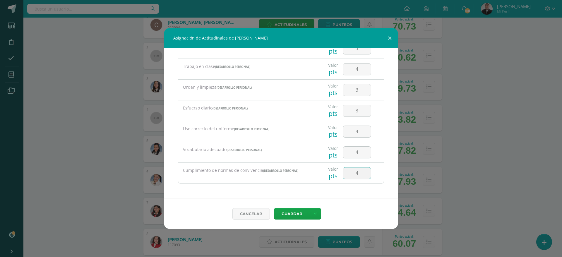
type input "4"
click at [274, 208] on button "Guardar" at bounding box center [292, 213] width 36 height 11
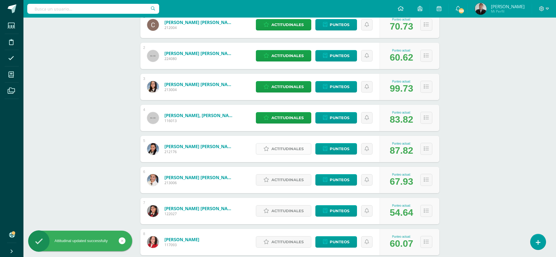
click at [276, 150] on span "Actitudinales" at bounding box center [287, 149] width 32 height 11
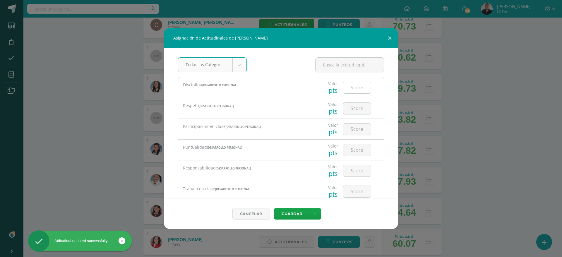
click at [353, 91] on input "number" at bounding box center [357, 87] width 28 height 11
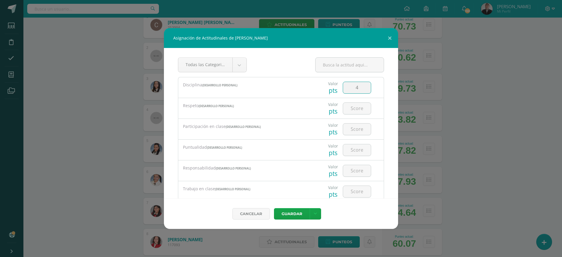
type input "4"
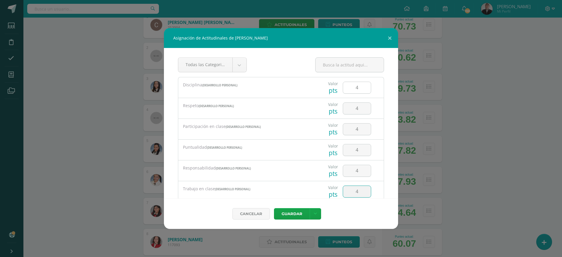
type input "4"
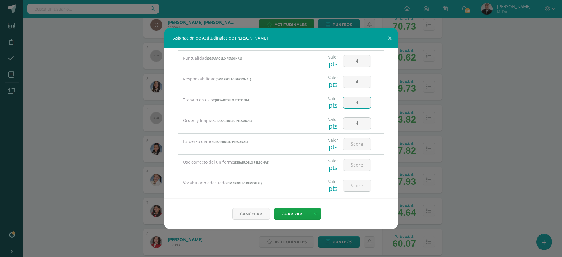
type input "4"
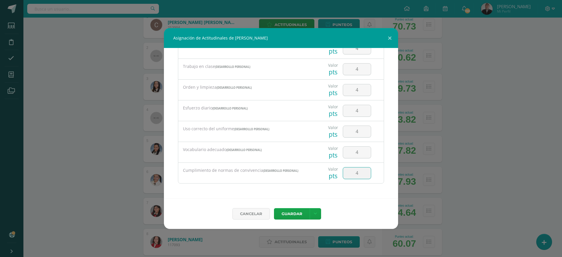
type input "4"
click at [274, 208] on button "Guardar" at bounding box center [292, 213] width 36 height 11
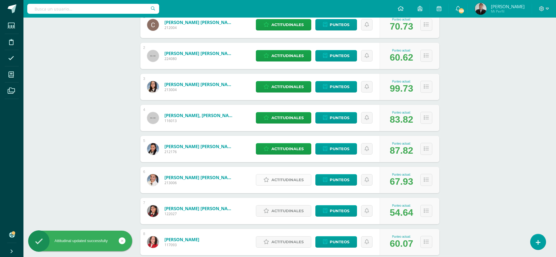
click at [283, 183] on span "Actitudinales" at bounding box center [287, 180] width 32 height 11
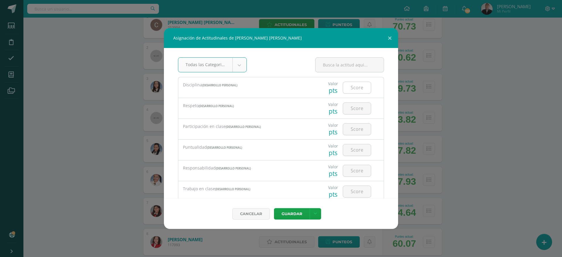
click at [350, 88] on input "number" at bounding box center [357, 87] width 28 height 11
type input "3"
type input "4"
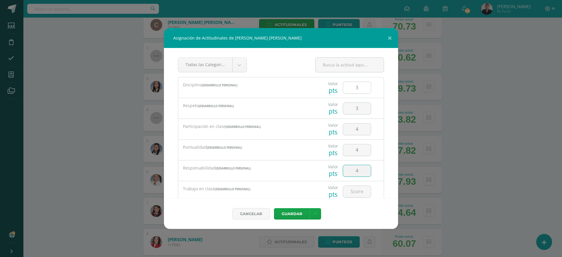
type input "4"
type input "3"
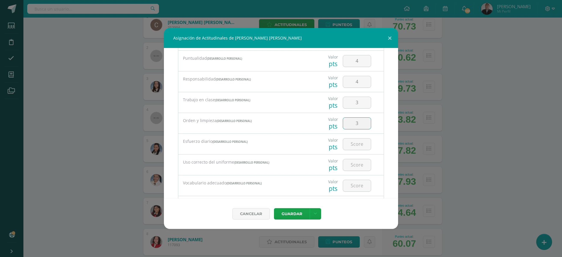
type input "3"
type input "4"
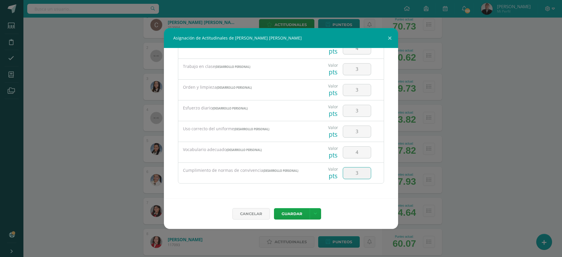
type input "3"
click at [274, 208] on button "Guardar" at bounding box center [292, 213] width 36 height 11
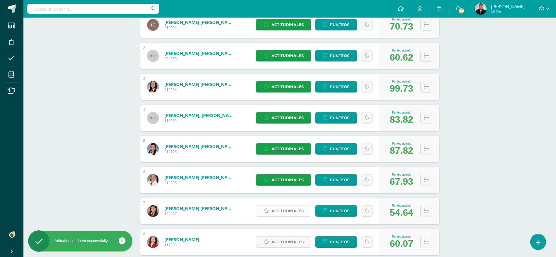
click at [277, 208] on span "Actitudinales" at bounding box center [287, 211] width 32 height 11
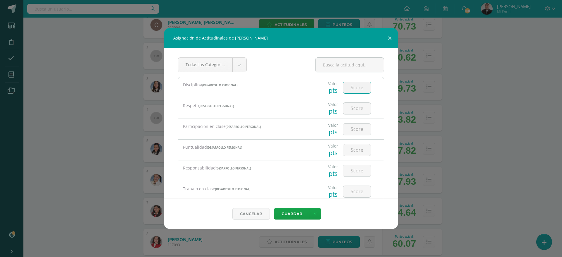
click at [359, 87] on input "number" at bounding box center [357, 87] width 28 height 11
type input "4"
type input "2"
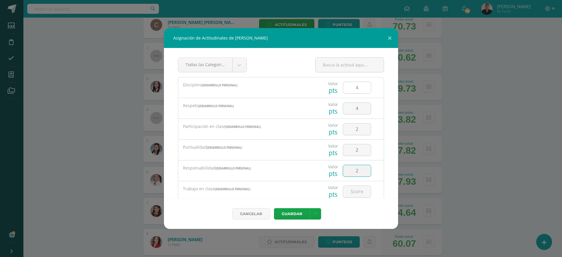
type input "2"
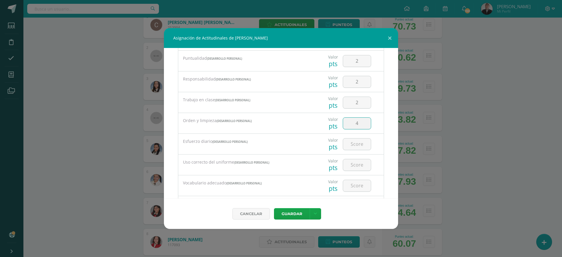
type input "4"
type input "2"
type input "3"
type input "4"
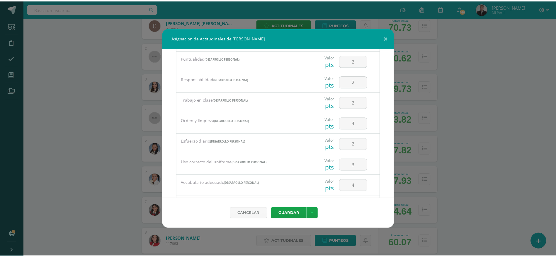
scroll to position [122, 0]
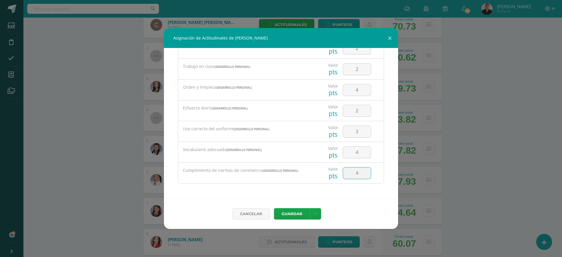
type input "4"
click at [274, 208] on button "Guardar" at bounding box center [292, 213] width 36 height 11
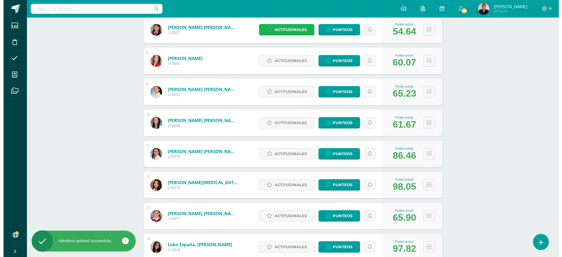
scroll to position [297, 0]
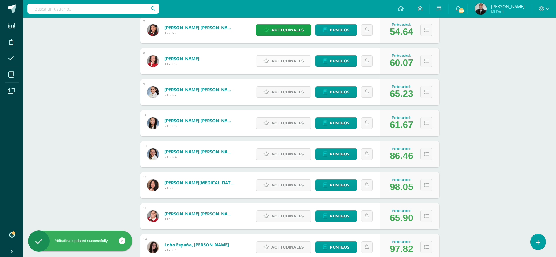
click at [288, 61] on span "Actitudinales" at bounding box center [287, 61] width 32 height 11
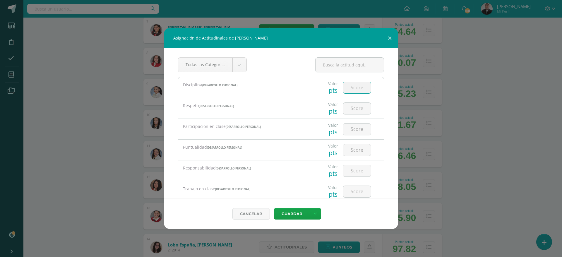
click at [354, 88] on input "number" at bounding box center [357, 87] width 28 height 11
type input "4"
type input "3"
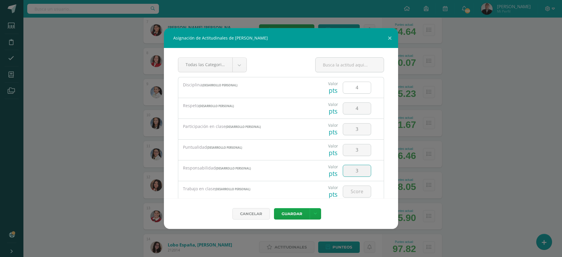
type input "3"
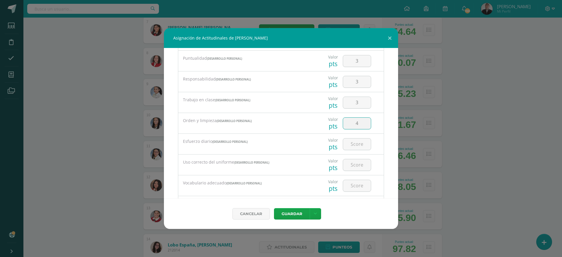
type input "4"
type input "3"
type input "4"
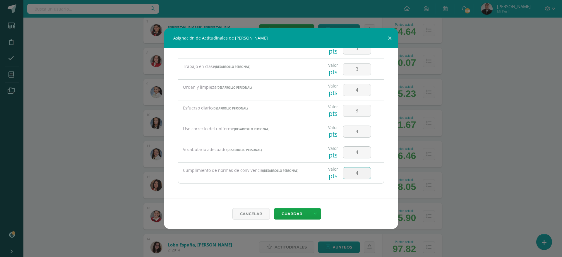
type input "4"
click at [274, 208] on button "Guardar" at bounding box center [292, 213] width 36 height 11
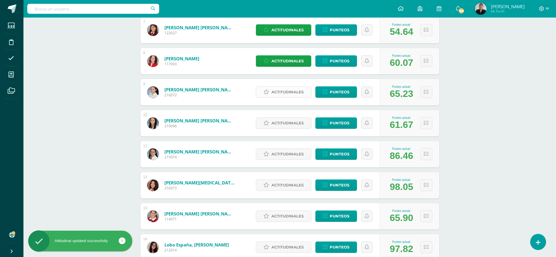
click at [292, 93] on span "Actitudinales" at bounding box center [287, 92] width 32 height 11
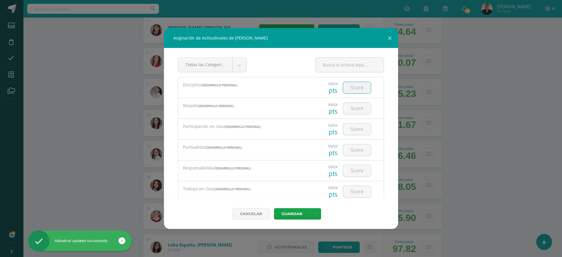
click at [347, 88] on input "number" at bounding box center [357, 87] width 28 height 11
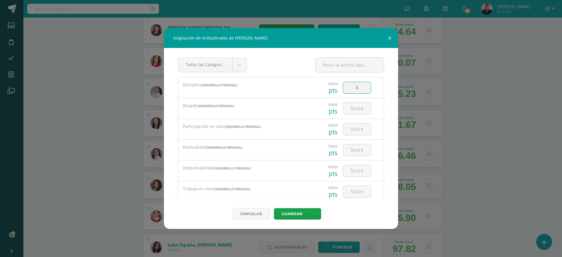
type input "4"
type input "2"
type input "3"
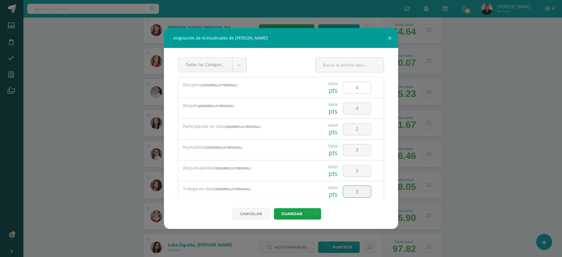
type input "3"
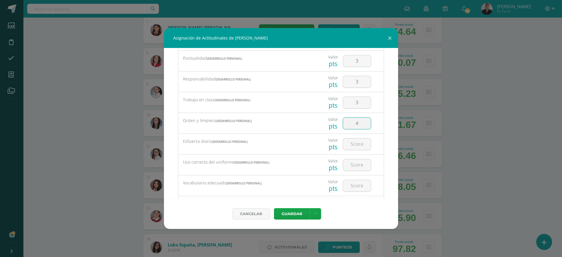
type input "4"
type input "3"
type input "4"
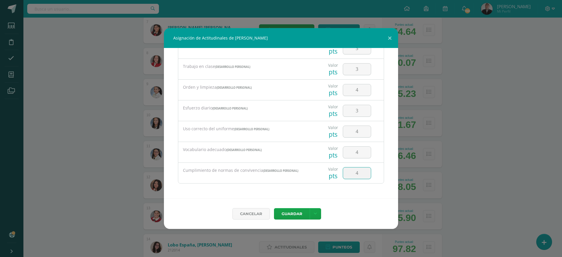
type input "4"
click at [274, 208] on button "Guardar" at bounding box center [292, 213] width 36 height 11
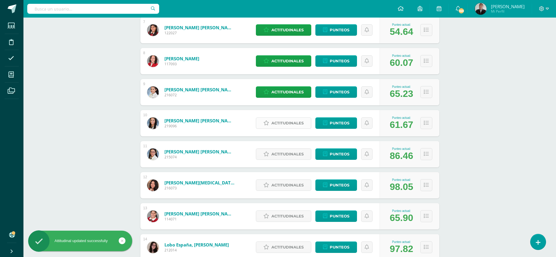
click at [282, 125] on span "Actitudinales" at bounding box center [287, 123] width 32 height 11
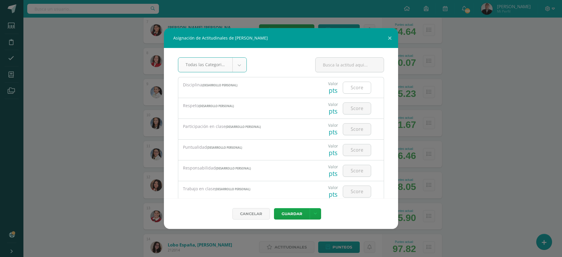
click at [351, 88] on input "number" at bounding box center [357, 87] width 28 height 11
type input "4"
type input "2"
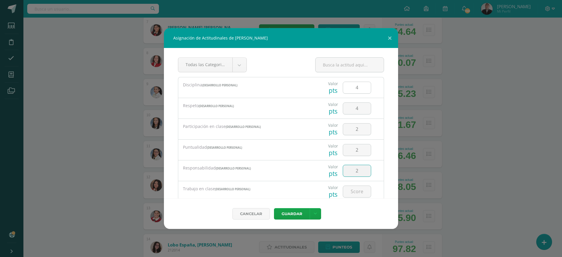
type input "2"
type input "3"
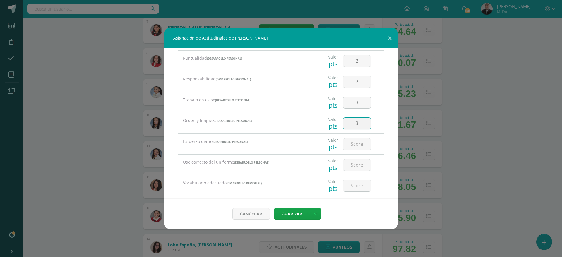
type input "3"
type input "2"
type input "3"
type input "4"
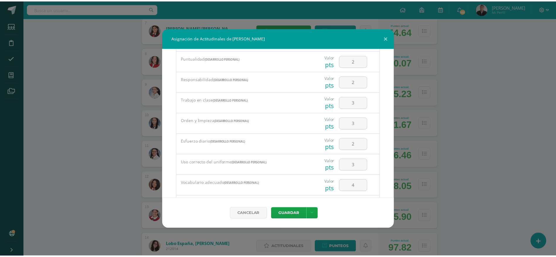
scroll to position [122, 0]
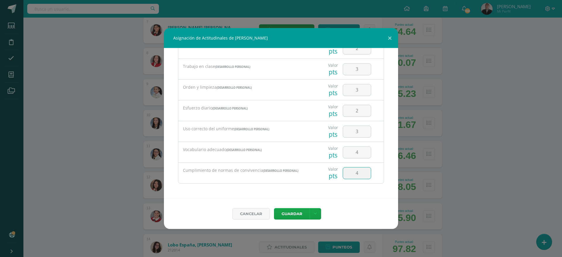
type input "4"
click at [274, 208] on button "Guardar" at bounding box center [292, 213] width 36 height 11
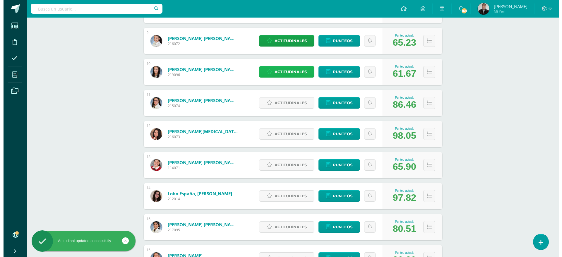
scroll to position [363, 0]
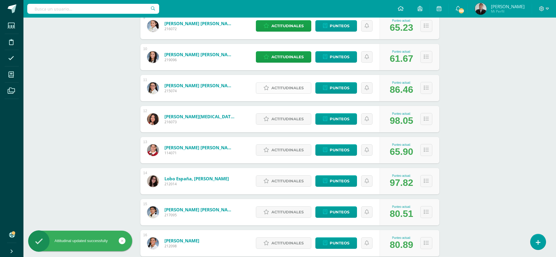
click at [288, 86] on span "Actitudinales" at bounding box center [287, 88] width 32 height 11
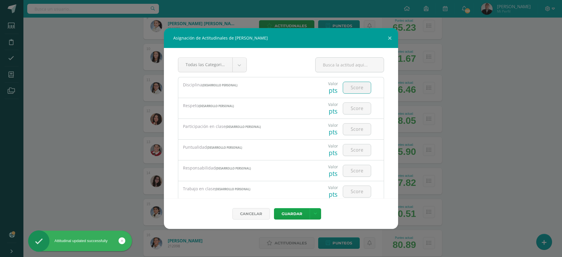
click at [346, 88] on input "number" at bounding box center [357, 87] width 28 height 11
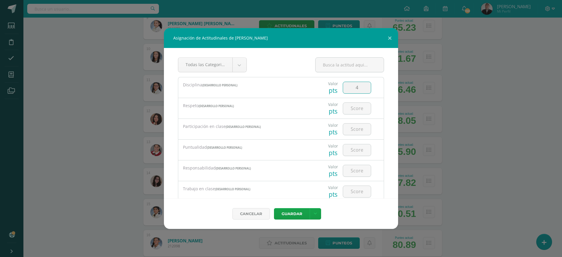
type input "4"
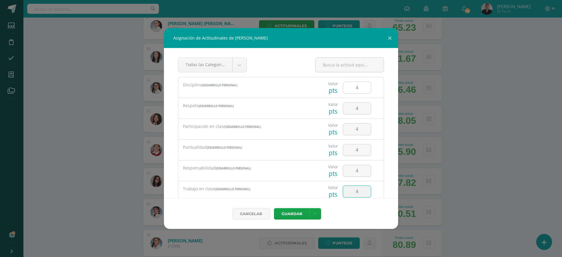
type input "4"
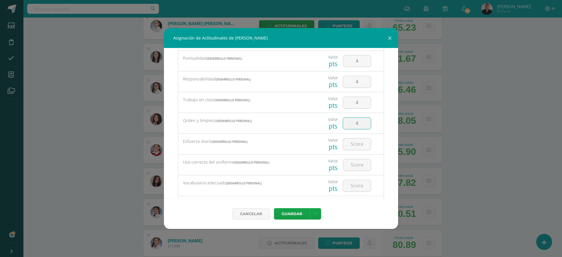
type input "4"
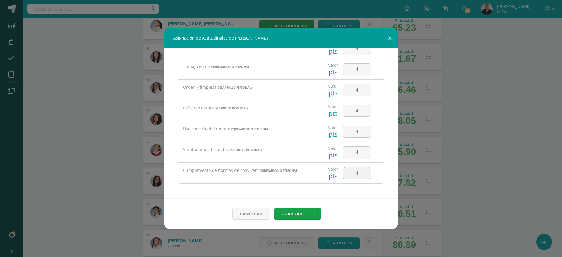
type input "4"
click at [274, 208] on button "Guardar" at bounding box center [292, 213] width 36 height 11
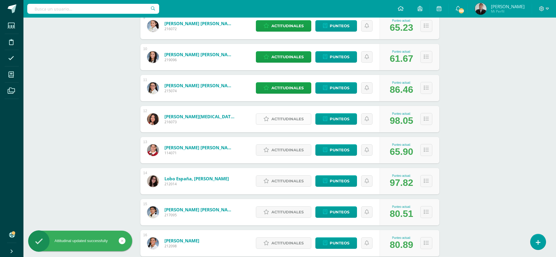
click at [281, 118] on span "Actitudinales" at bounding box center [287, 119] width 32 height 11
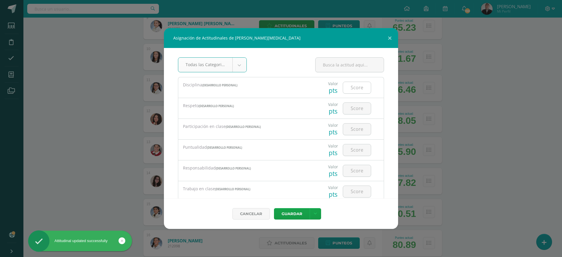
click at [349, 87] on input "number" at bounding box center [357, 87] width 28 height 11
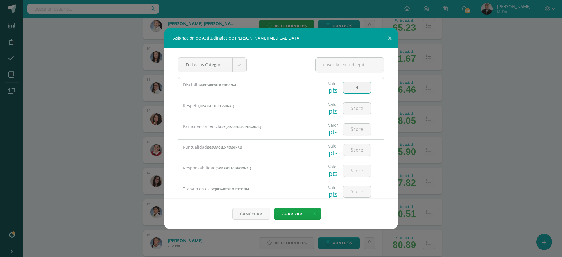
type input "4"
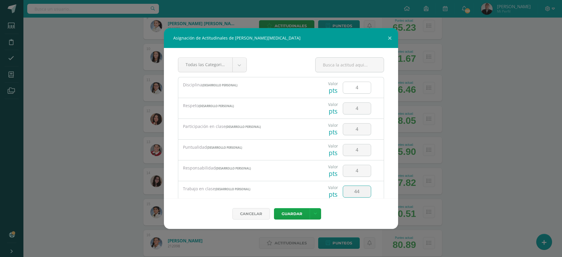
type input "44"
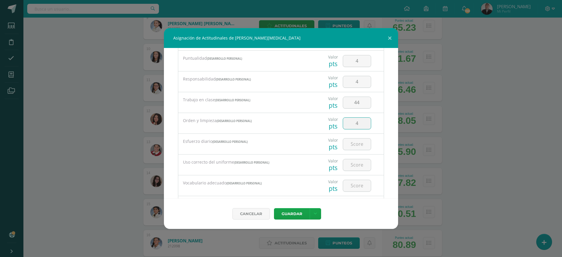
type input "4"
click at [357, 103] on input "44" at bounding box center [357, 102] width 28 height 11
type input "4"
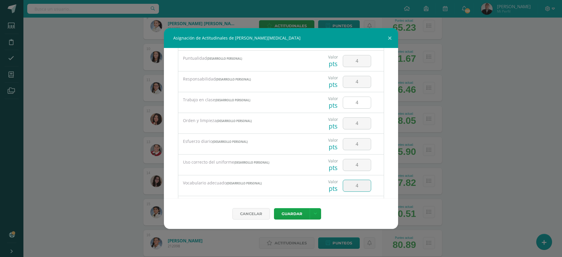
type input "4"
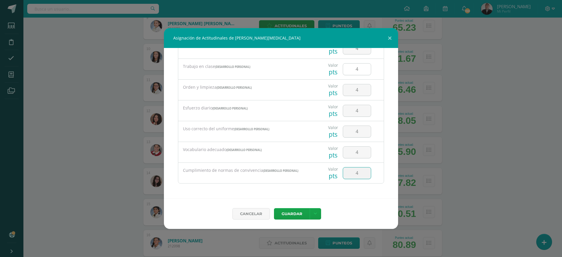
type input "4"
click at [274, 208] on button "Guardar" at bounding box center [292, 213] width 36 height 11
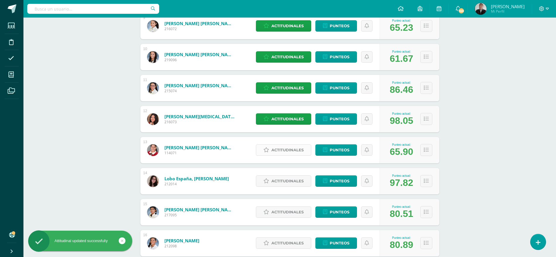
click at [274, 151] on span "Actitudinales" at bounding box center [287, 150] width 32 height 11
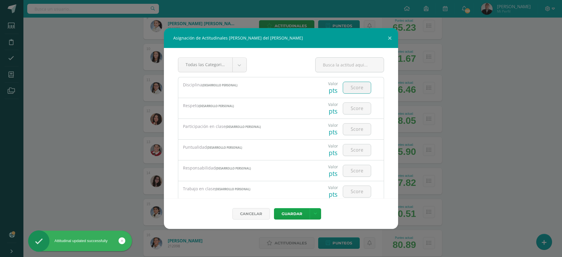
click at [349, 86] on input "number" at bounding box center [357, 87] width 28 height 11
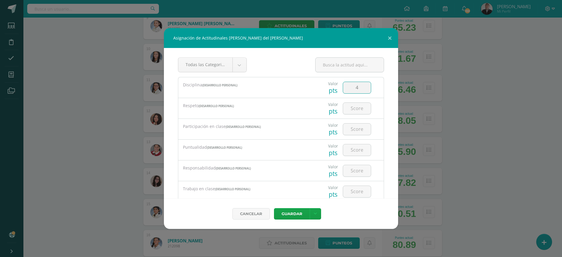
type input "4"
type input "2"
click at [355, 131] on input "2" at bounding box center [357, 129] width 28 height 11
type input "3"
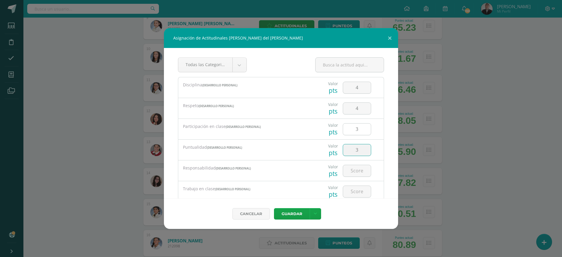
type input "3"
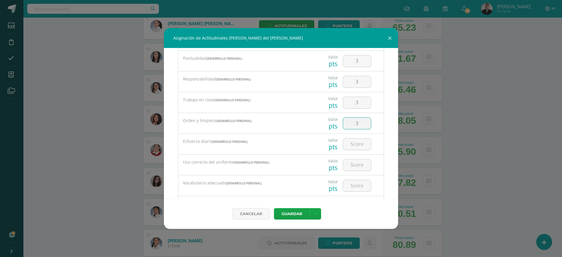
type input "3"
type input "4"
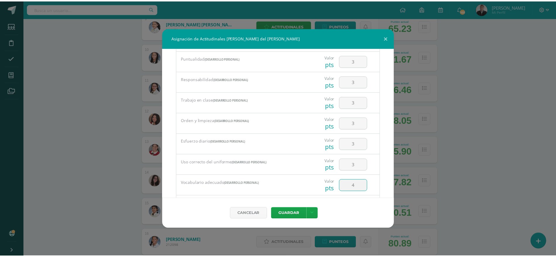
scroll to position [122, 0]
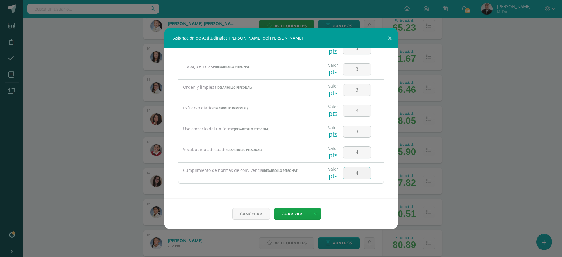
type input "4"
click at [274, 208] on button "Guardar" at bounding box center [292, 213] width 36 height 11
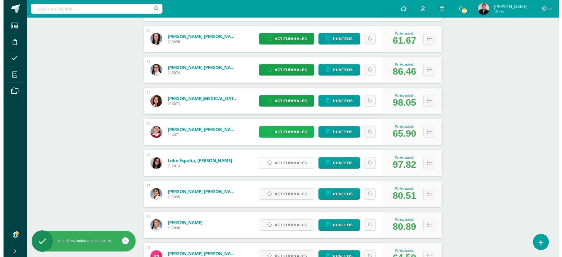
scroll to position [381, 0]
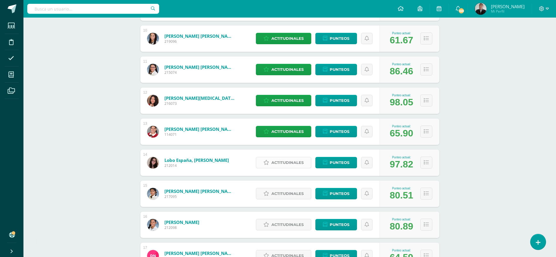
click at [287, 161] on span "Actitudinales" at bounding box center [287, 162] width 32 height 11
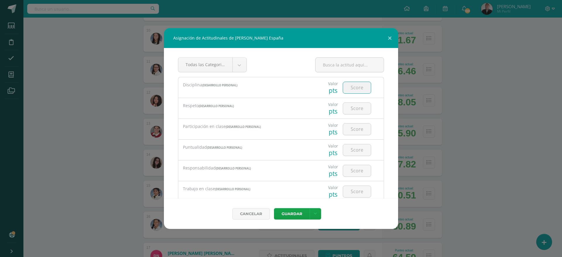
click at [352, 86] on input "number" at bounding box center [357, 87] width 28 height 11
type input "4"
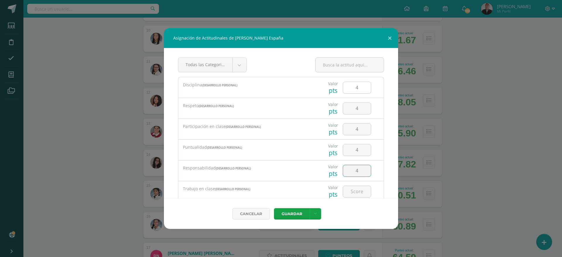
type input "4"
type input "44"
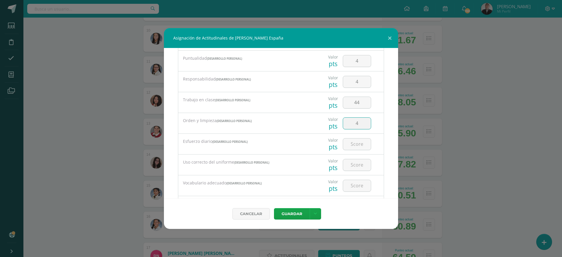
type input "4"
click at [355, 96] on div "44" at bounding box center [357, 102] width 33 height 21
click at [354, 102] on input "44" at bounding box center [357, 102] width 28 height 11
type input "4"
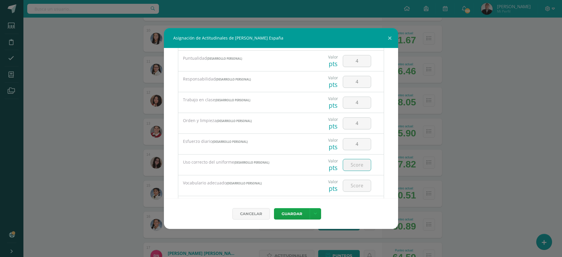
click at [354, 162] on input "number" at bounding box center [357, 164] width 28 height 11
type input "4"
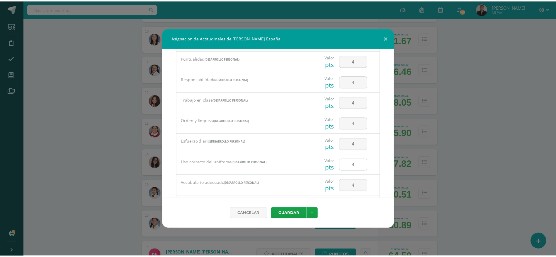
scroll to position [122, 0]
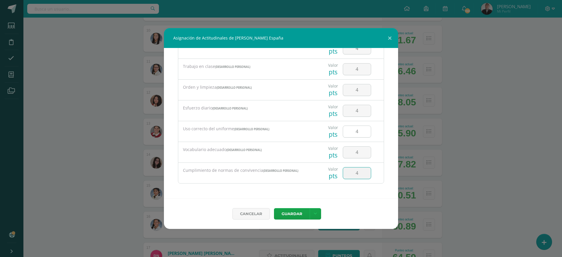
type input "4"
click at [274, 208] on button "Guardar" at bounding box center [292, 213] width 36 height 11
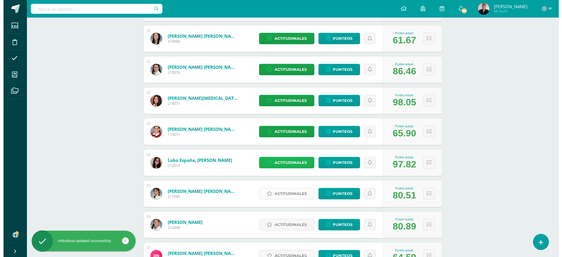
scroll to position [419, 0]
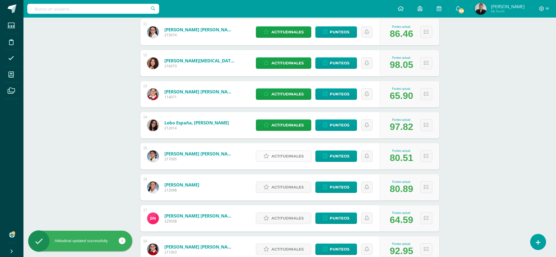
click at [284, 155] on span "Actitudinales" at bounding box center [287, 156] width 32 height 11
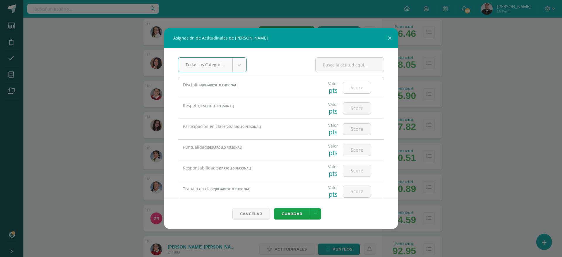
click at [349, 88] on input "number" at bounding box center [357, 87] width 28 height 11
type input "4"
type input "3"
type input "4"
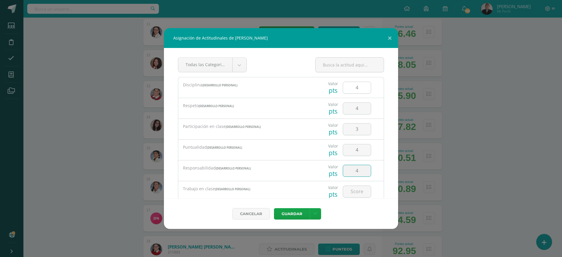
type input "4"
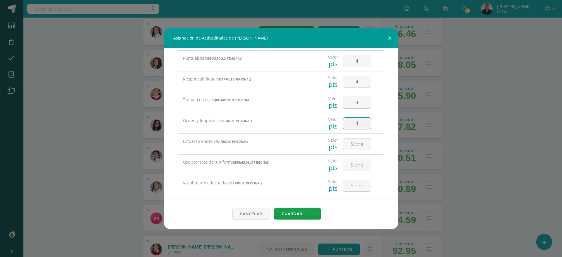
type input "4"
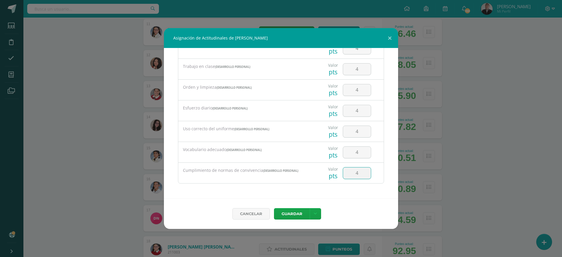
type input "4"
click at [274, 208] on button "Guardar" at bounding box center [292, 213] width 36 height 11
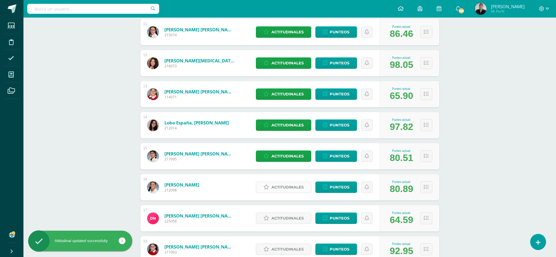
click at [287, 185] on span "Actitudinales" at bounding box center [287, 187] width 32 height 11
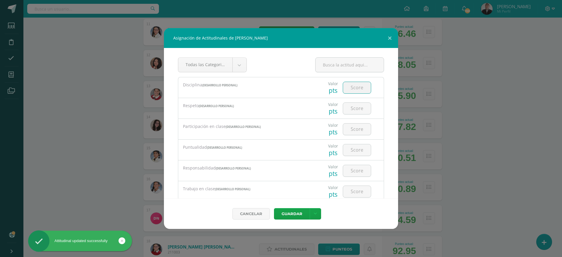
click at [348, 89] on input "number" at bounding box center [357, 87] width 28 height 11
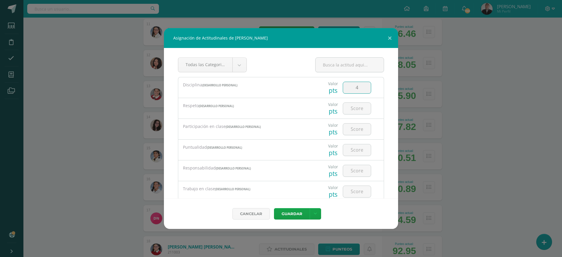
type input "4"
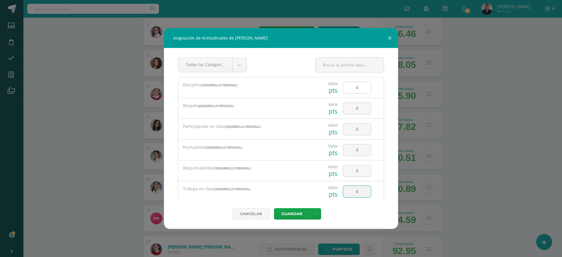
type input "4"
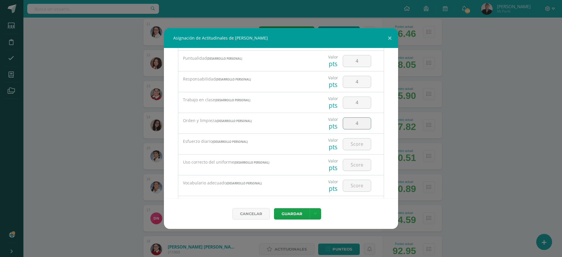
type input "4"
type input "3"
type input "4"
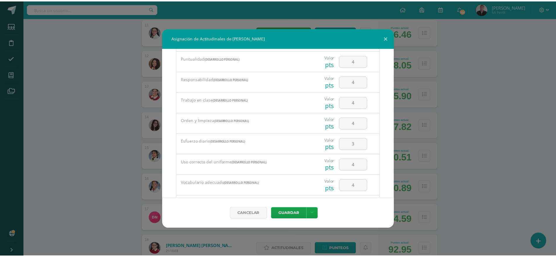
scroll to position [122, 0]
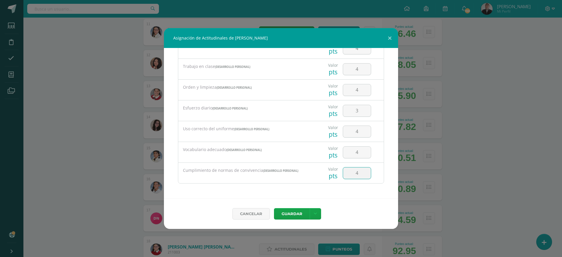
type input "4"
click at [274, 208] on button "Guardar" at bounding box center [292, 213] width 36 height 11
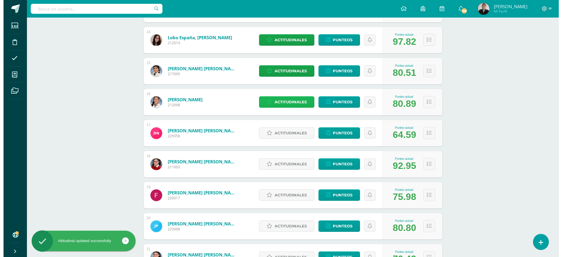
scroll to position [506, 0]
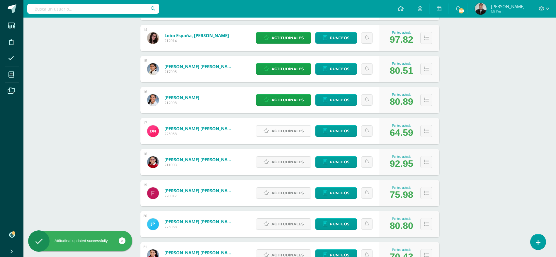
click at [280, 130] on span "Actitudinales" at bounding box center [287, 131] width 32 height 11
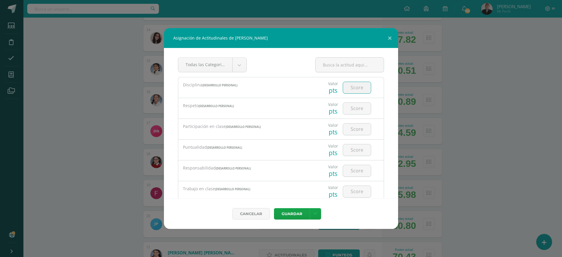
click at [350, 90] on input "number" at bounding box center [357, 87] width 28 height 11
type input "4"
click at [350, 90] on input "number" at bounding box center [357, 87] width 28 height 11
type input "4"
type input "3"
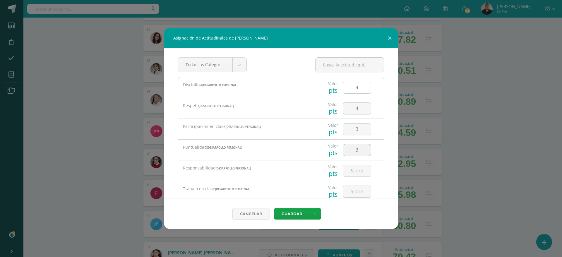
type input "3"
type input "2"
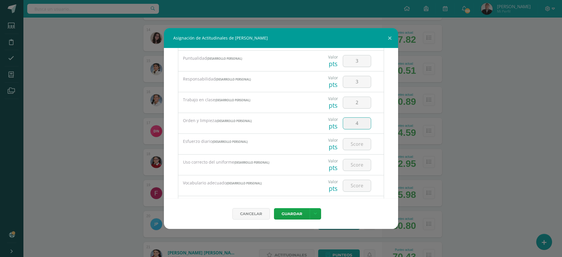
type input "4"
type input "2"
type input "4"
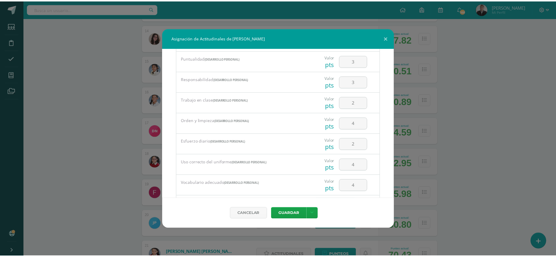
scroll to position [122, 0]
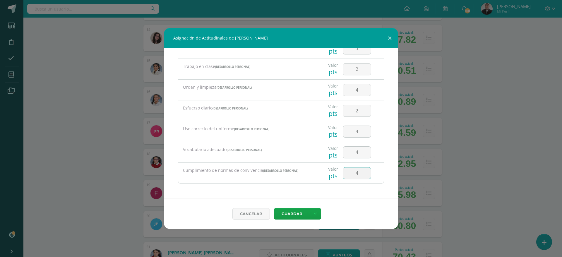
type input "4"
click at [274, 208] on button "Guardar" at bounding box center [292, 213] width 36 height 11
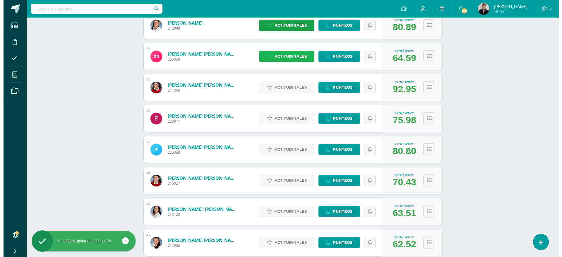
scroll to position [582, 0]
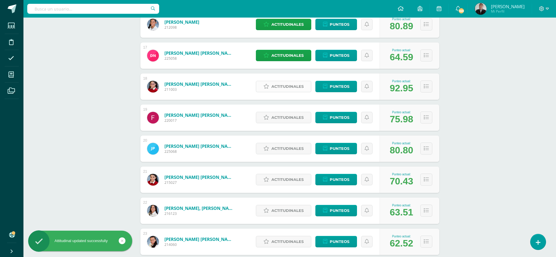
click at [277, 85] on span "Actitudinales" at bounding box center [287, 86] width 32 height 11
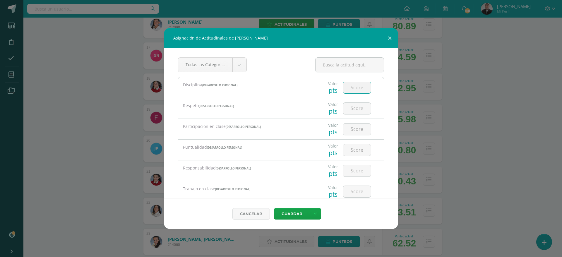
click at [354, 88] on input "number" at bounding box center [357, 87] width 28 height 11
type input "3"
click at [353, 131] on input "3" at bounding box center [357, 129] width 28 height 11
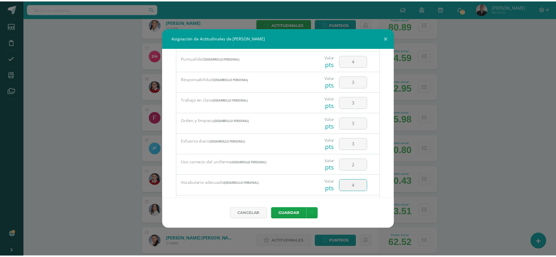
scroll to position [122, 0]
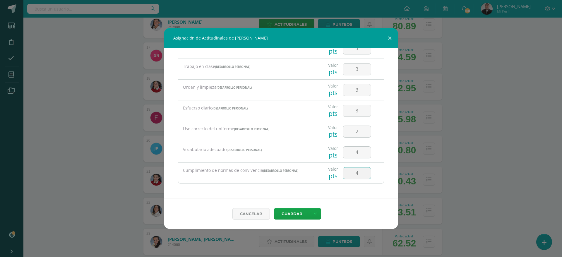
click at [274, 208] on button "Guardar" at bounding box center [292, 213] width 36 height 11
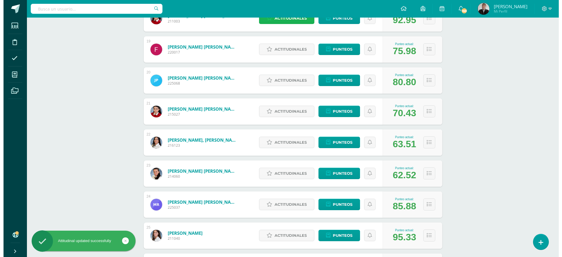
scroll to position [650, 0]
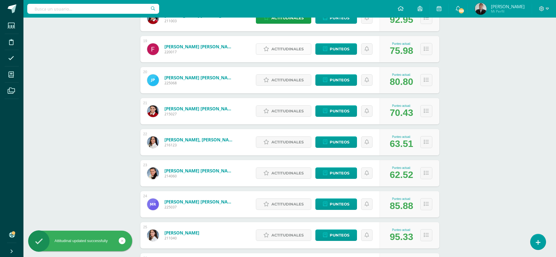
click at [278, 53] on span "Actitudinales" at bounding box center [287, 49] width 32 height 11
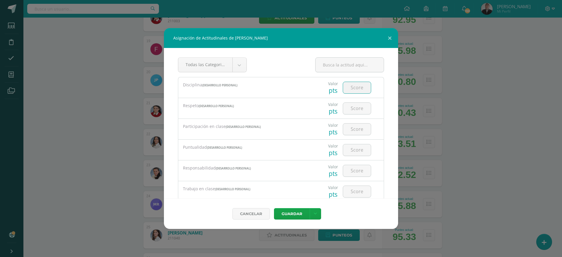
click at [353, 88] on input "number" at bounding box center [357, 87] width 28 height 11
click at [354, 171] on input "3" at bounding box center [357, 170] width 28 height 11
click at [354, 148] on input "3" at bounding box center [357, 149] width 28 height 11
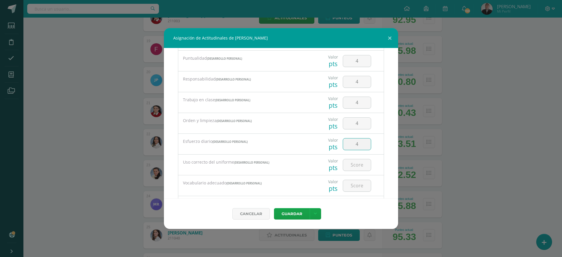
click at [354, 145] on input "4" at bounding box center [357, 144] width 28 height 11
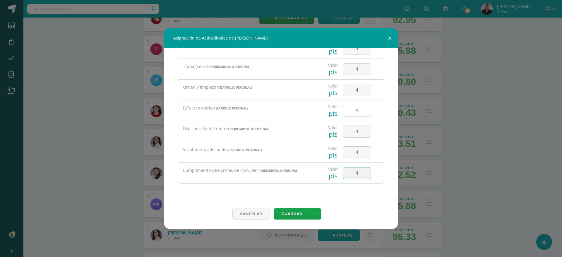
click at [274, 208] on button "Guardar" at bounding box center [292, 213] width 36 height 11
click at [298, 213] on button "Guardar" at bounding box center [292, 213] width 36 height 11
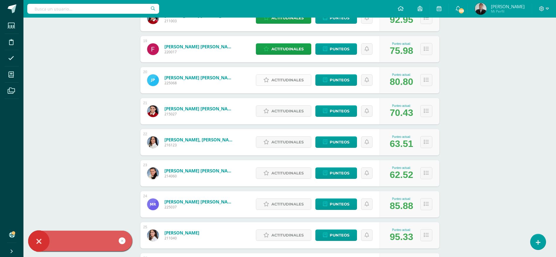
click at [281, 83] on span "Actitudinales" at bounding box center [287, 80] width 32 height 11
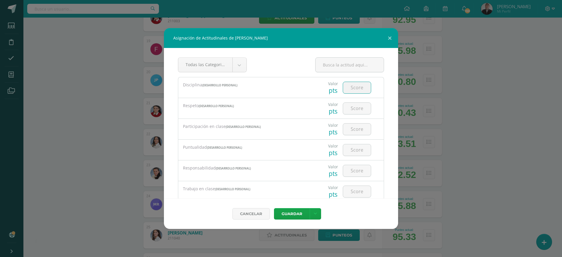
click at [352, 87] on input "number" at bounding box center [357, 87] width 28 height 11
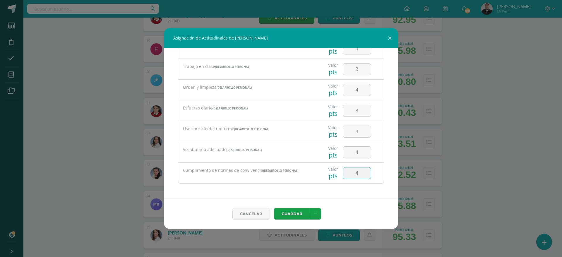
click at [274, 208] on button "Guardar" at bounding box center [292, 213] width 36 height 11
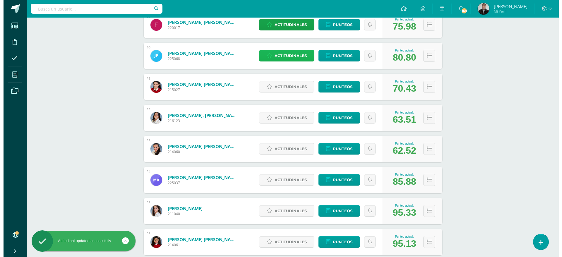
scroll to position [690, 0]
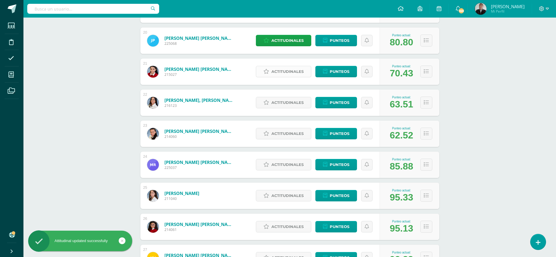
click at [281, 71] on span "Actitudinales" at bounding box center [287, 71] width 32 height 11
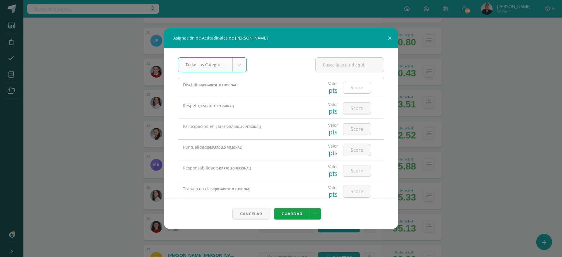
click at [348, 86] on input "number" at bounding box center [357, 87] width 28 height 11
click at [359, 85] on input "4" at bounding box center [357, 87] width 28 height 11
click at [355, 86] on input "3" at bounding box center [357, 87] width 28 height 11
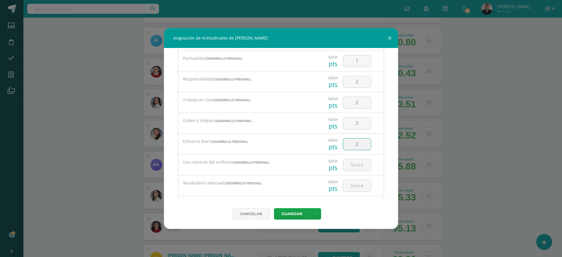
click at [356, 142] on input "2" at bounding box center [357, 144] width 28 height 11
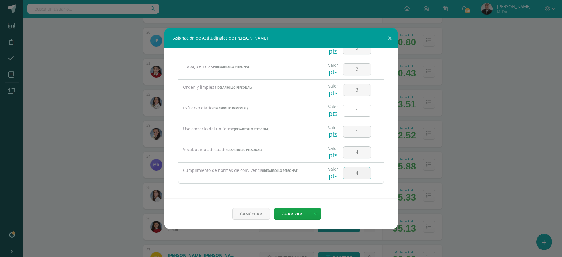
click at [274, 208] on button "Guardar" at bounding box center [292, 213] width 36 height 11
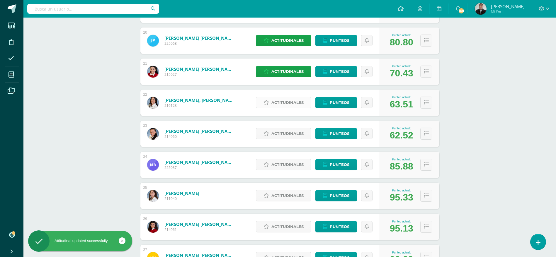
click at [280, 104] on span "Actitudinales" at bounding box center [287, 102] width 32 height 11
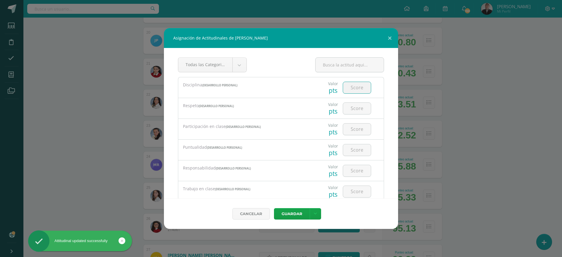
click at [347, 89] on input "number" at bounding box center [357, 87] width 28 height 11
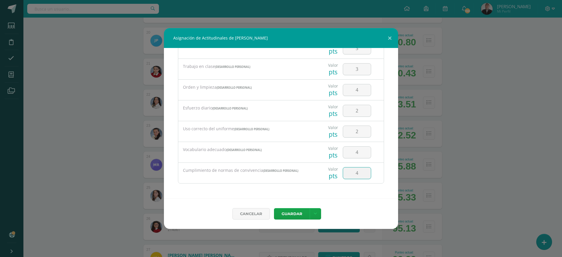
click at [274, 208] on button "Guardar" at bounding box center [292, 213] width 36 height 11
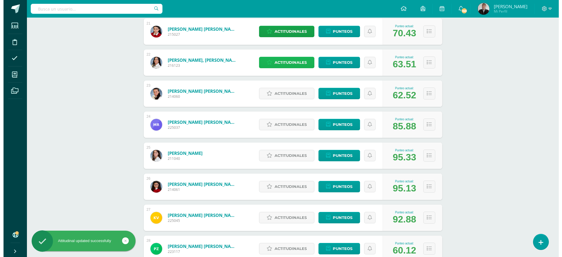
scroll to position [730, 0]
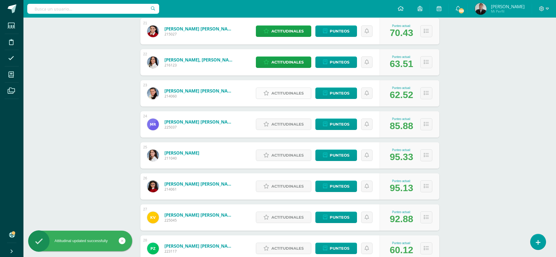
click at [282, 92] on span "Actitudinales" at bounding box center [287, 93] width 32 height 11
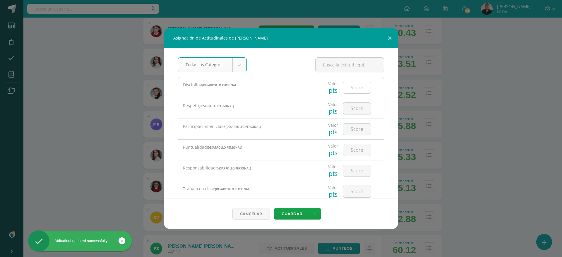
click at [349, 89] on input "number" at bounding box center [357, 87] width 28 height 11
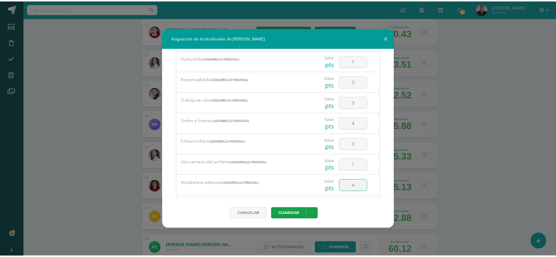
scroll to position [122, 0]
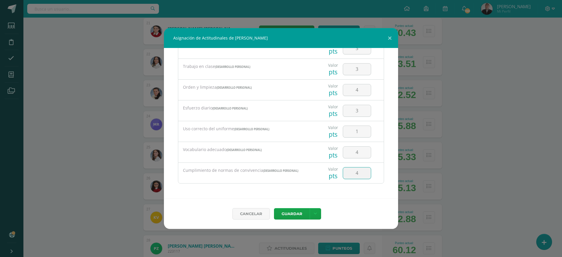
click at [274, 208] on button "Guardar" at bounding box center [292, 213] width 36 height 11
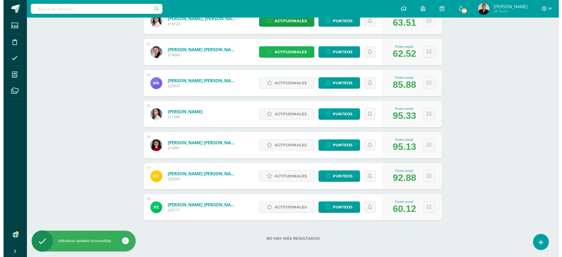
scroll to position [772, 0]
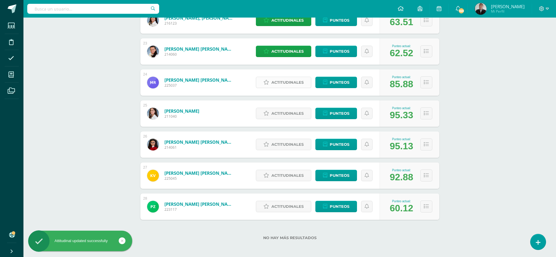
click at [290, 84] on span "Actitudinales" at bounding box center [287, 82] width 32 height 11
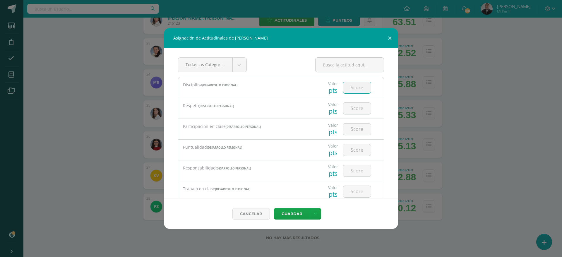
click at [347, 90] on input "number" at bounding box center [357, 87] width 28 height 11
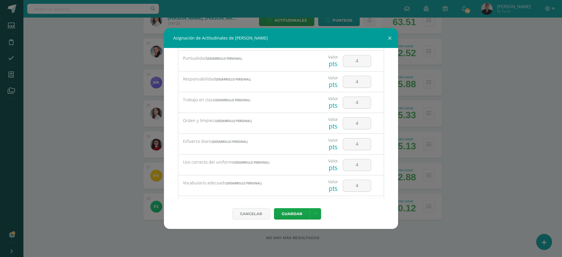
scroll to position [122, 0]
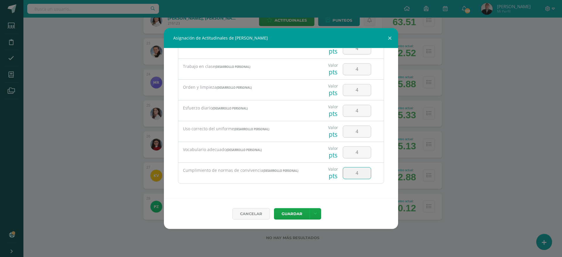
click at [274, 208] on button "Guardar" at bounding box center [292, 213] width 36 height 11
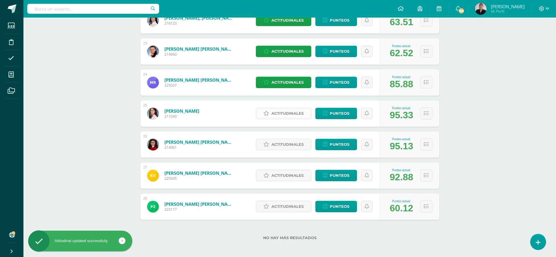
click at [284, 114] on span "Actitudinales" at bounding box center [287, 113] width 32 height 11
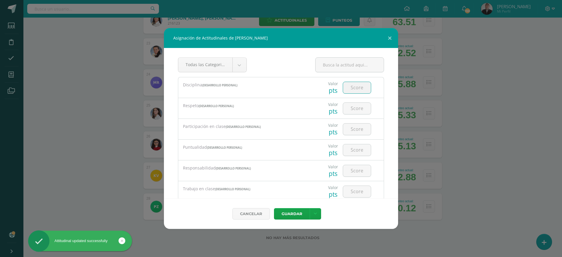
click at [349, 87] on input "number" at bounding box center [357, 87] width 28 height 11
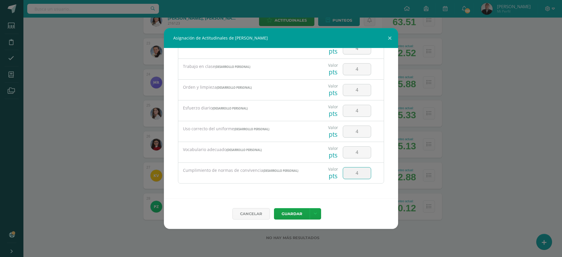
click at [274, 208] on button "Guardar" at bounding box center [292, 213] width 36 height 11
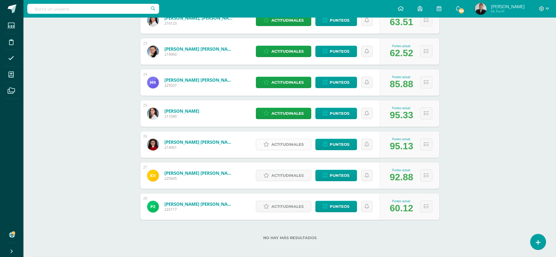
click at [279, 148] on span "Actitudinales" at bounding box center [287, 144] width 32 height 11
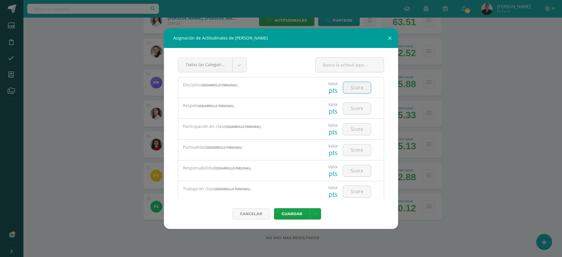
click at [349, 88] on input "number" at bounding box center [357, 87] width 28 height 11
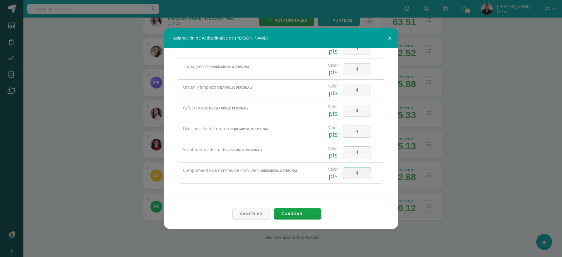
click at [274, 208] on button "Guardar" at bounding box center [292, 213] width 36 height 11
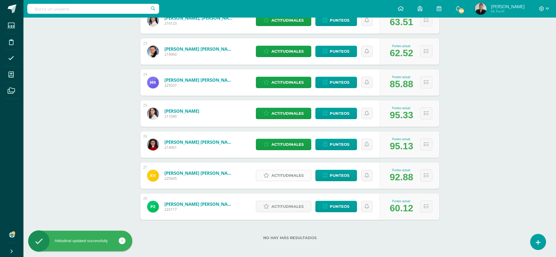
click at [287, 173] on span "Actitudinales" at bounding box center [287, 175] width 32 height 11
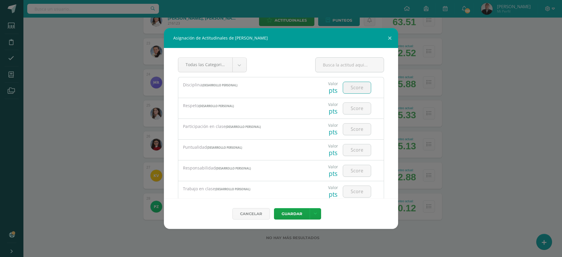
click at [355, 87] on input "number" at bounding box center [357, 87] width 28 height 11
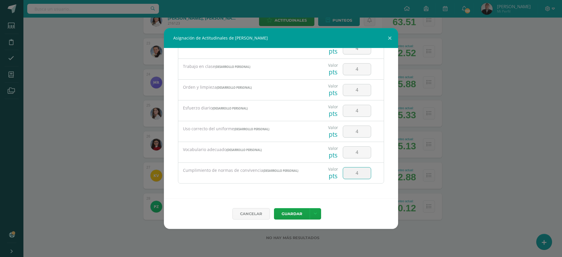
click at [274, 208] on button "Guardar" at bounding box center [292, 213] width 36 height 11
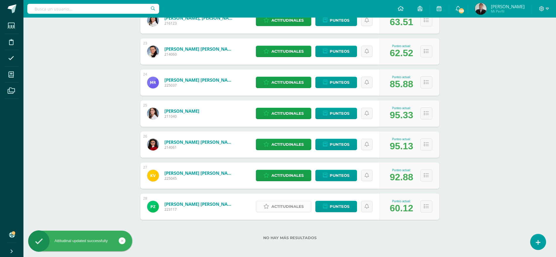
click at [276, 209] on span "Actitudinales" at bounding box center [287, 206] width 32 height 11
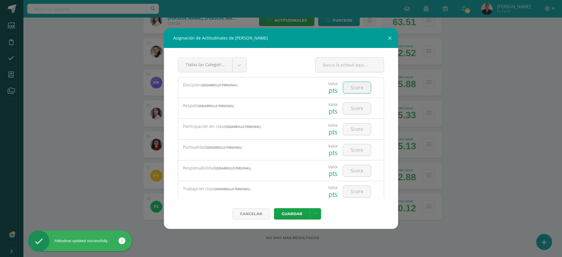
click at [352, 90] on input "number" at bounding box center [357, 87] width 28 height 11
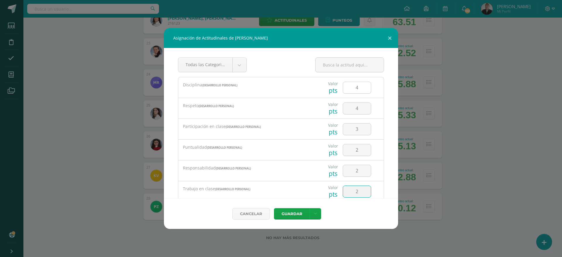
scroll to position [89, 0]
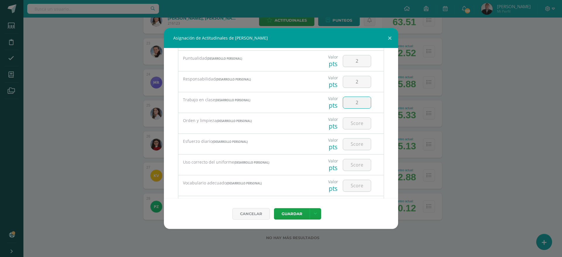
click at [361, 106] on input "2" at bounding box center [357, 102] width 28 height 11
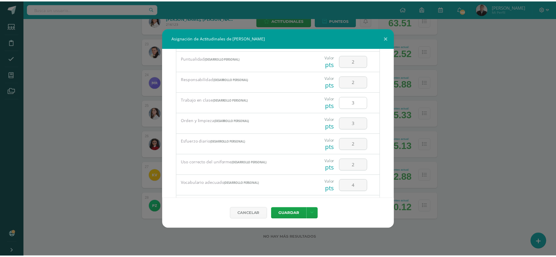
scroll to position [122, 0]
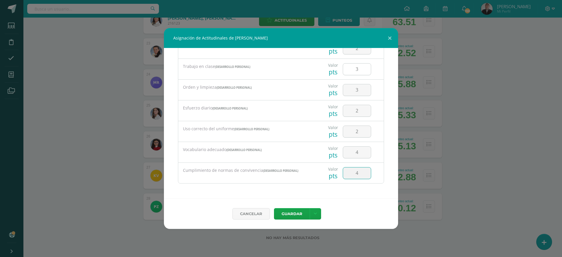
click at [274, 208] on button "Guardar" at bounding box center [292, 213] width 36 height 11
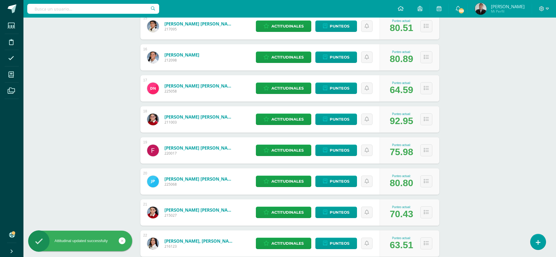
scroll to position [774, 0]
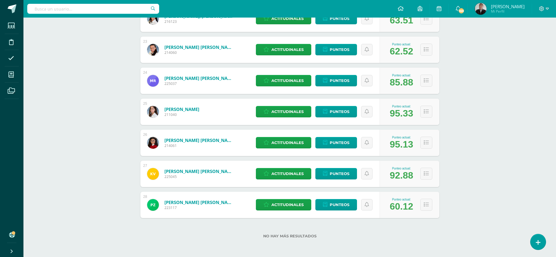
click at [548, 8] on div at bounding box center [544, 9] width 24 height 18
click at [508, 7] on span "[PERSON_NAME]" at bounding box center [508, 7] width 34 height 6
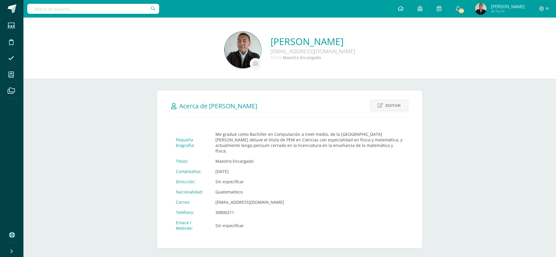
click at [508, 7] on span "[PERSON_NAME]" at bounding box center [508, 7] width 34 height 6
click at [548, 10] on icon at bounding box center [546, 8] width 3 height 5
click at [518, 41] on span "Cerrar sesión" at bounding box center [528, 40] width 26 height 6
